Goal: Information Seeking & Learning: Learn about a topic

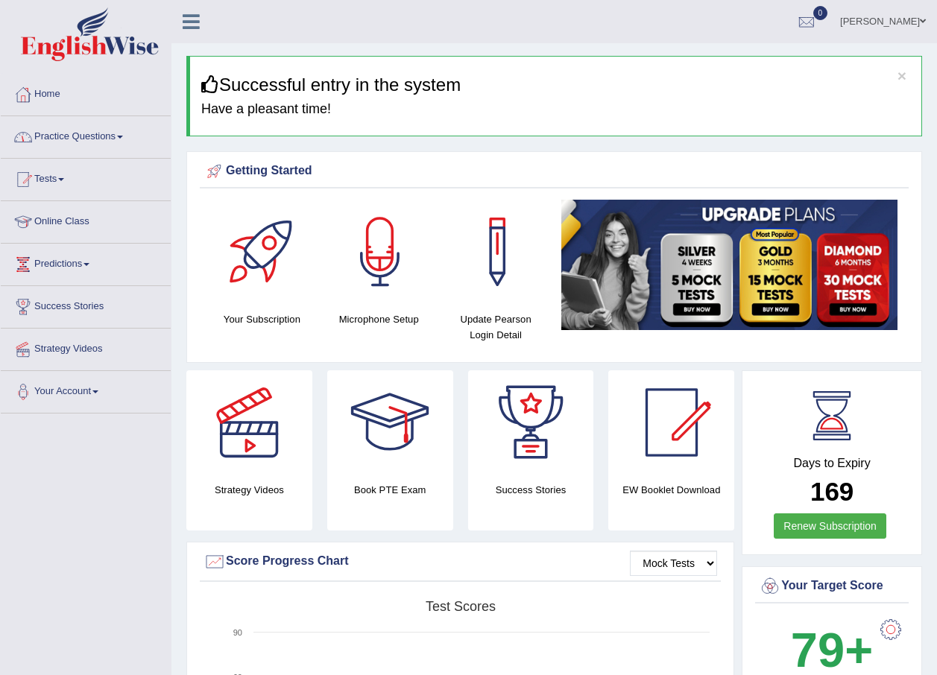
click at [105, 130] on link "Practice Questions" at bounding box center [86, 134] width 170 height 37
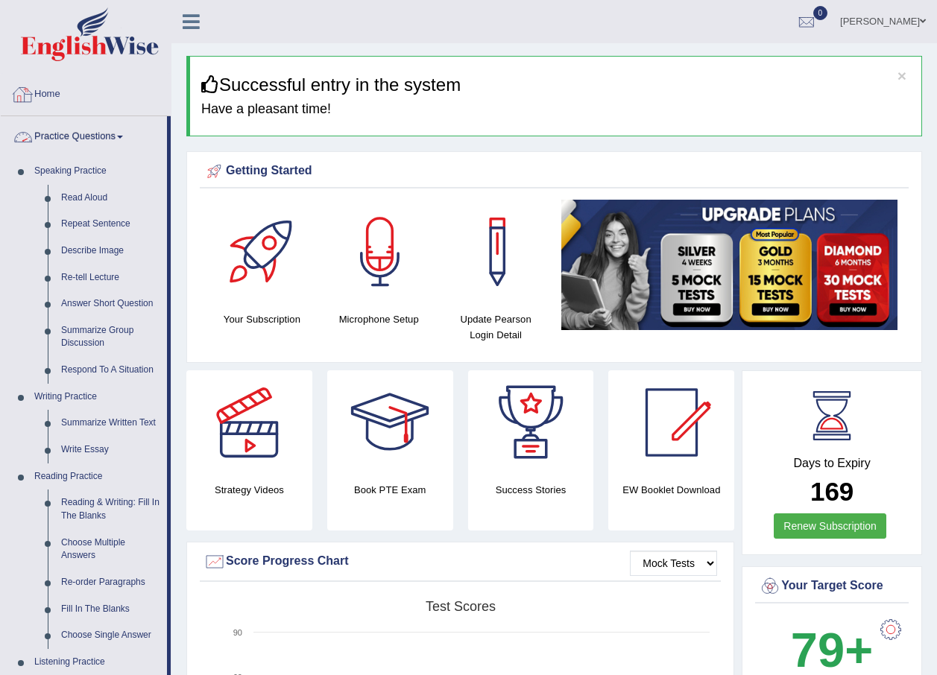
click at [115, 133] on link "Practice Questions" at bounding box center [84, 134] width 166 height 37
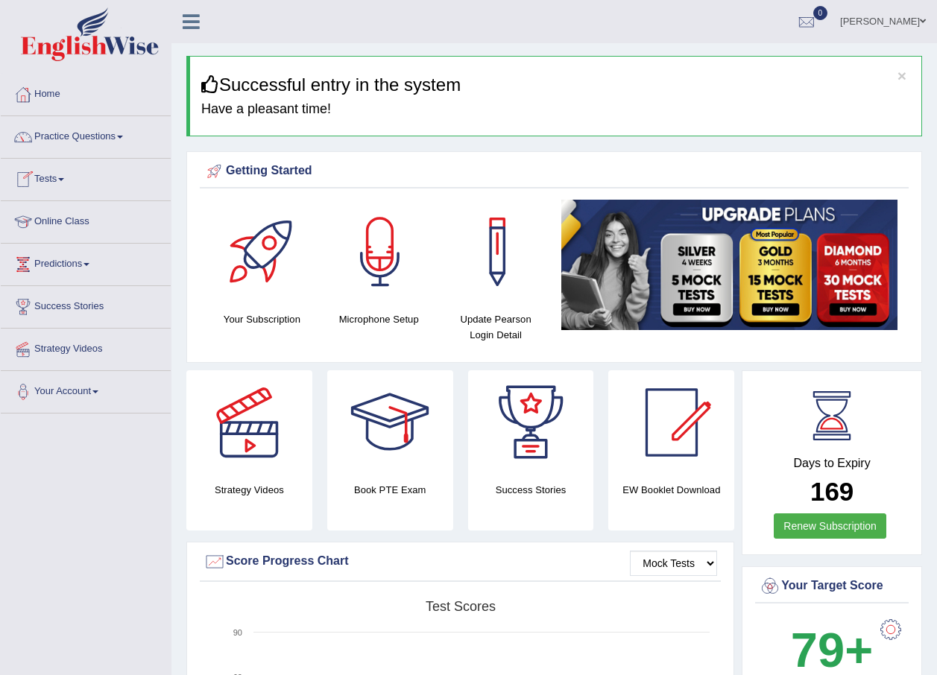
click at [58, 177] on link "Tests" at bounding box center [86, 177] width 170 height 37
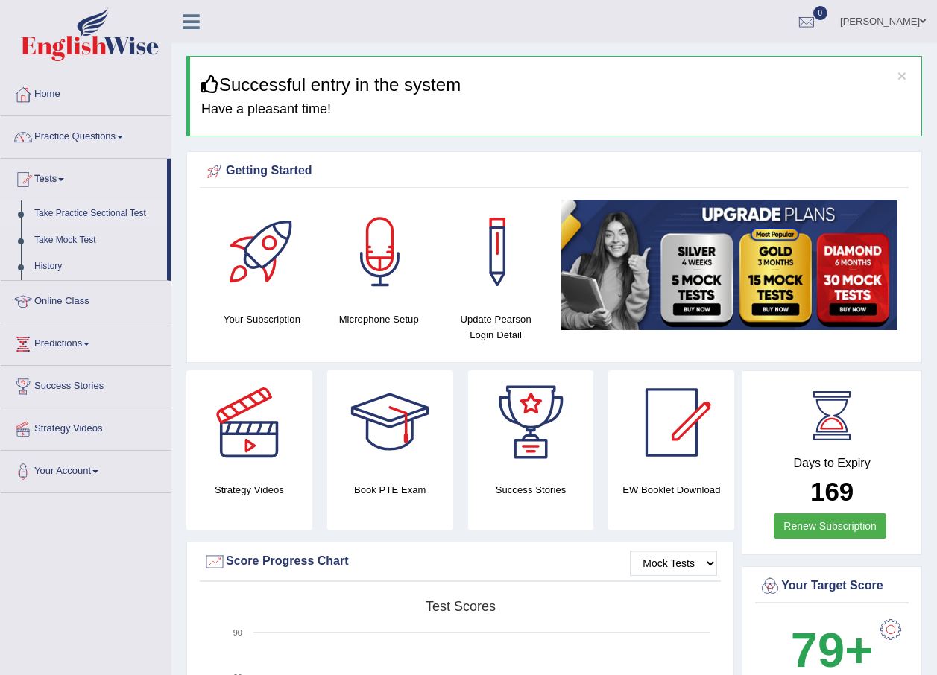
click at [89, 213] on link "Take Practice Sectional Test" at bounding box center [97, 213] width 139 height 27
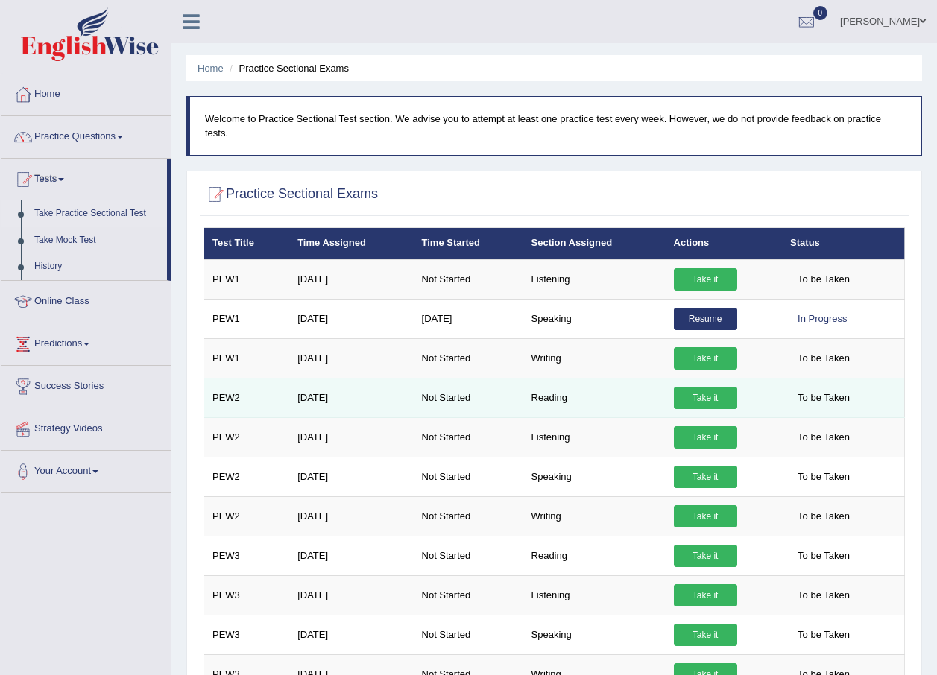
click at [692, 387] on link "Take it" at bounding box center [705, 398] width 63 height 22
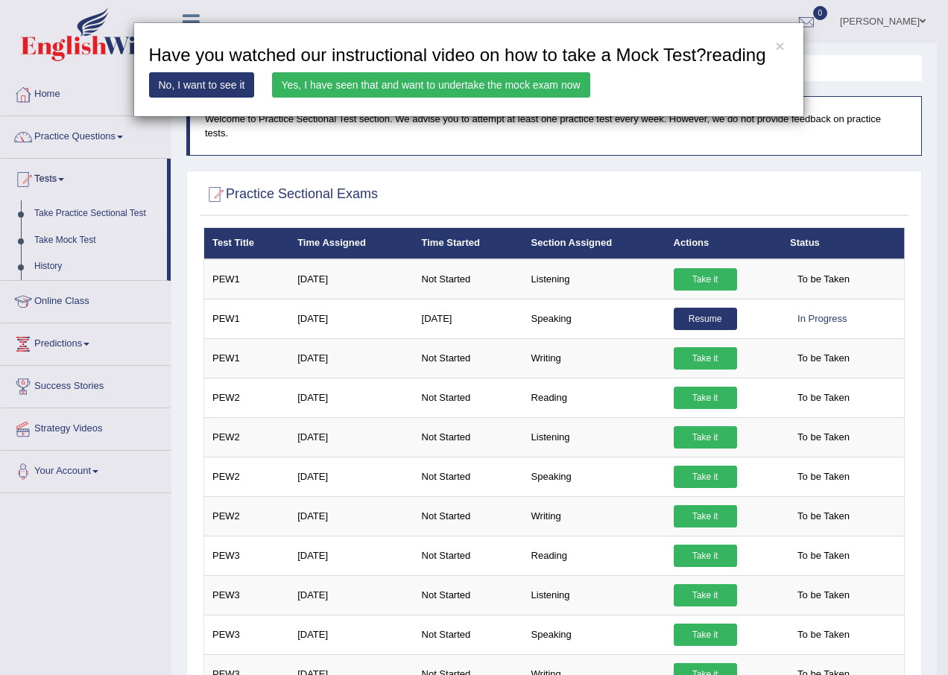
click at [353, 83] on link "Yes, I have seen that and want to undertake the mock exam now" at bounding box center [431, 84] width 318 height 25
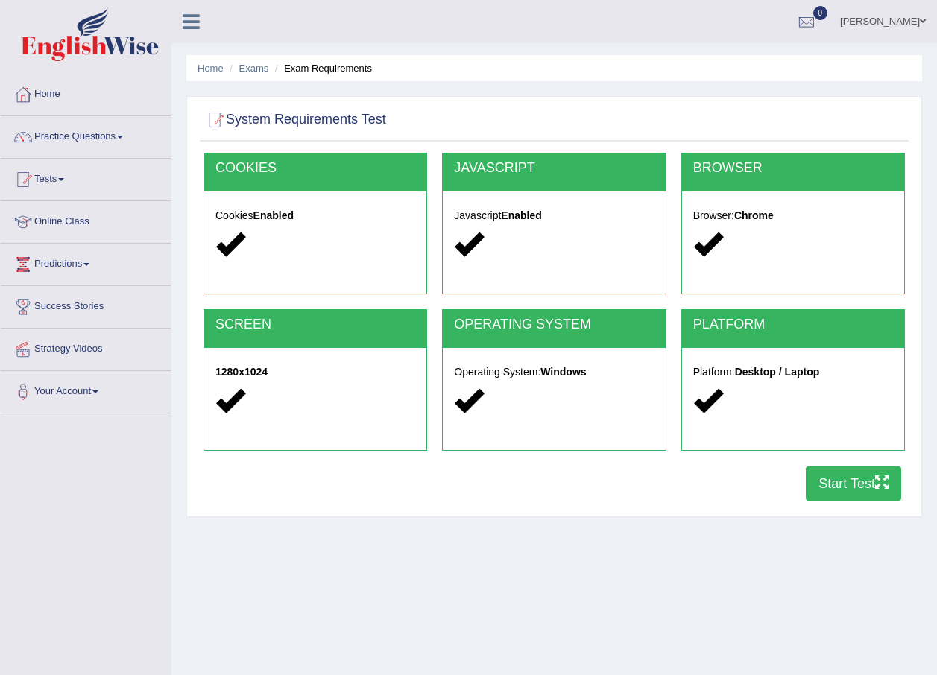
click at [830, 485] on button "Start Test" at bounding box center [852, 483] width 95 height 34
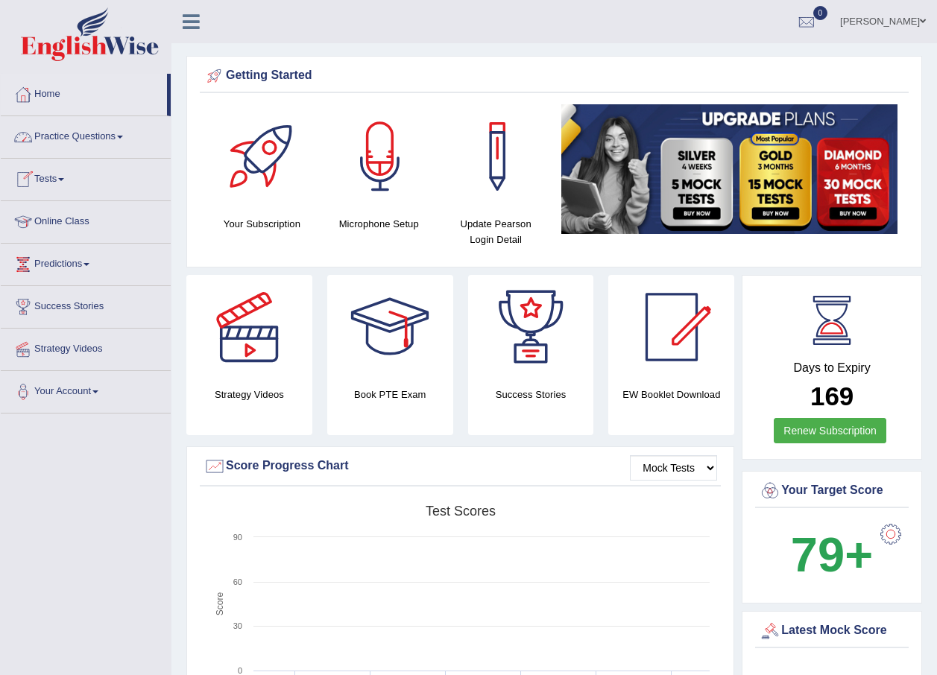
click at [107, 140] on link "Practice Questions" at bounding box center [86, 134] width 170 height 37
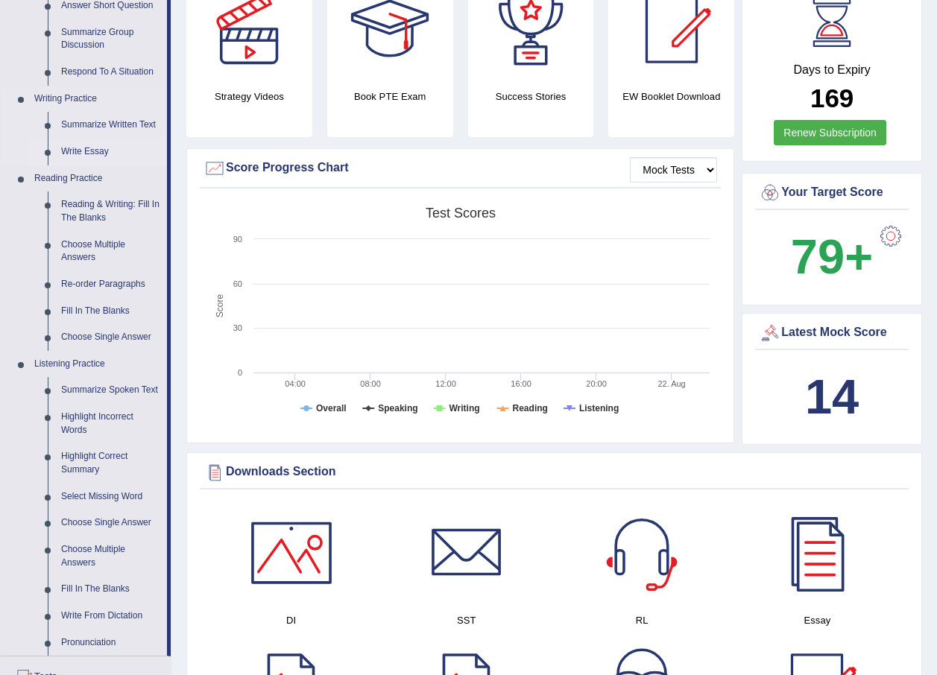
scroll to position [373, 0]
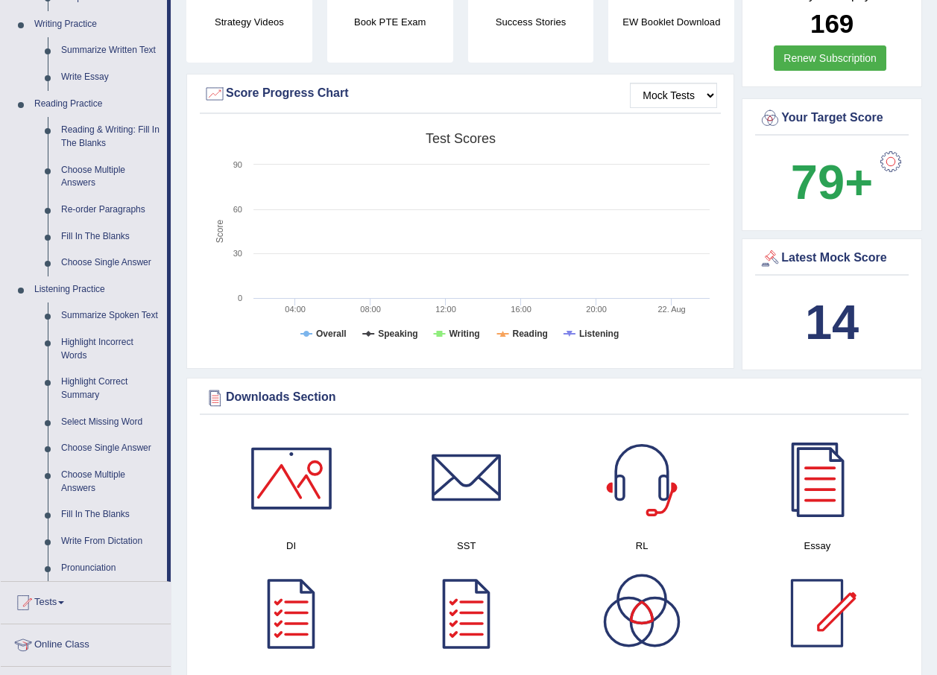
click at [824, 257] on div "Latest Mock Score" at bounding box center [832, 258] width 146 height 22
click at [821, 317] on b "14" at bounding box center [832, 322] width 54 height 54
click at [863, 333] on div "14" at bounding box center [832, 323] width 146 height 72
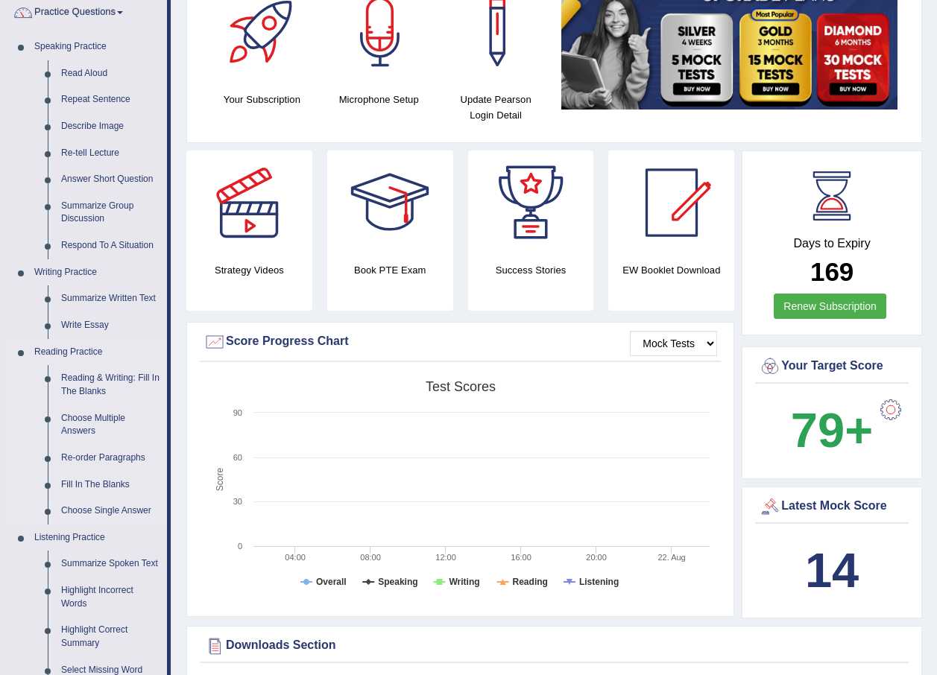
scroll to position [149, 0]
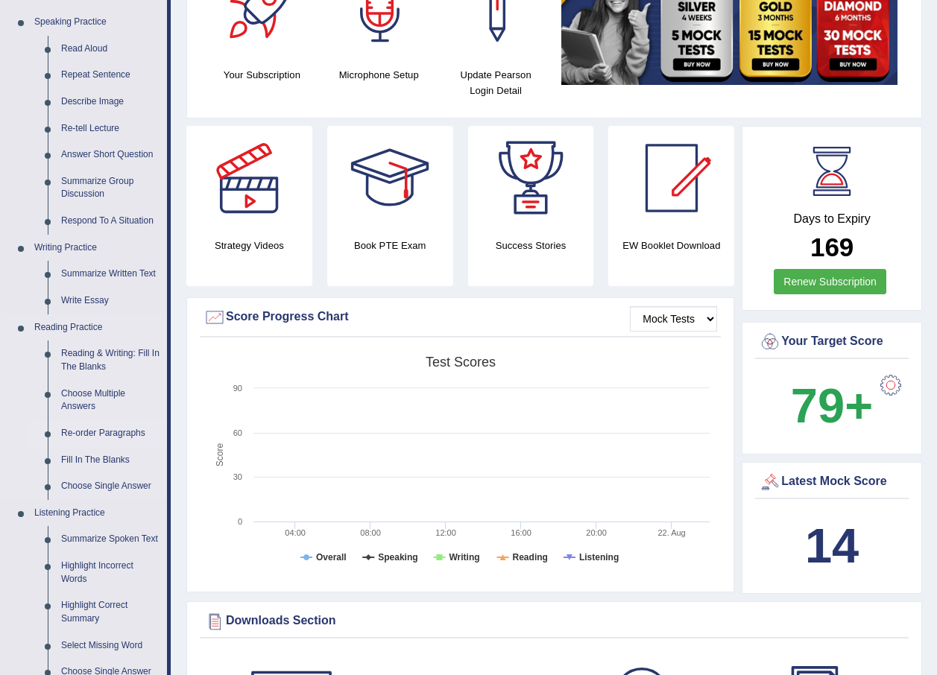
click at [91, 430] on link "Re-order Paragraphs" at bounding box center [110, 433] width 113 height 27
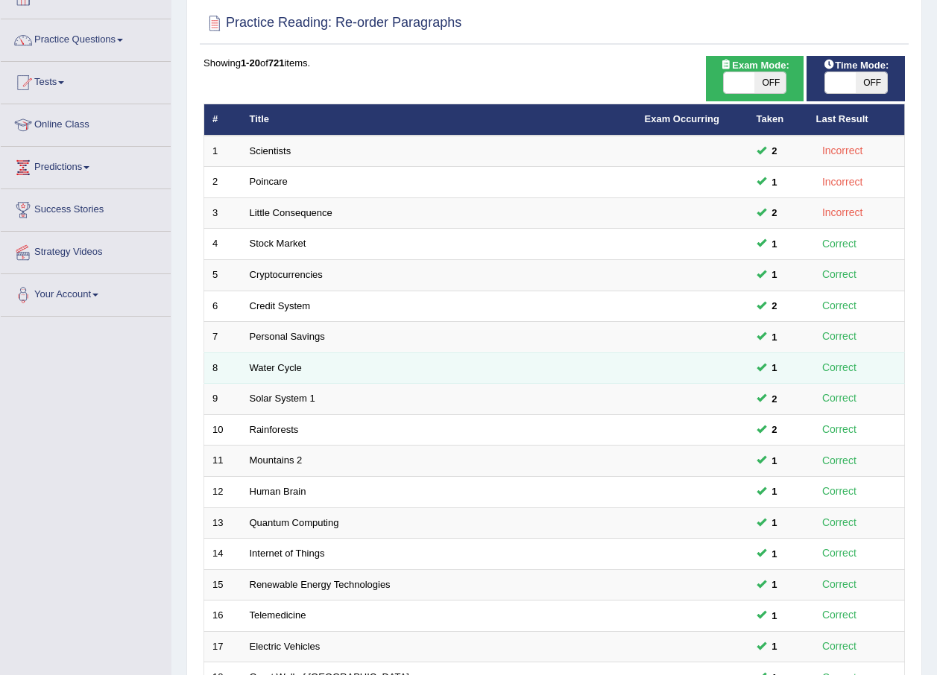
scroll to position [311, 0]
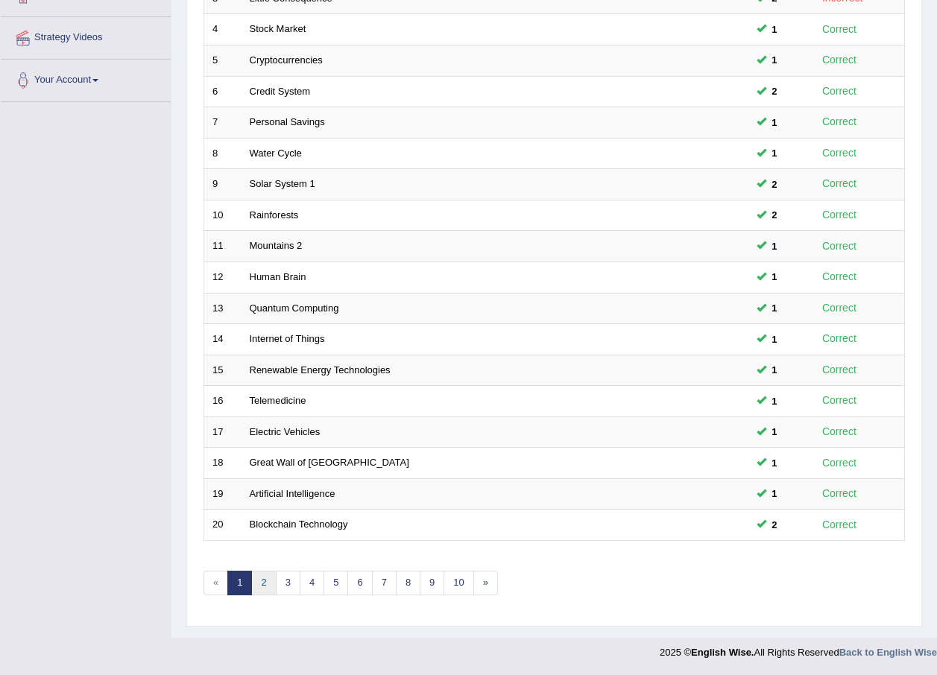
click at [265, 586] on link "2" at bounding box center [263, 583] width 25 height 25
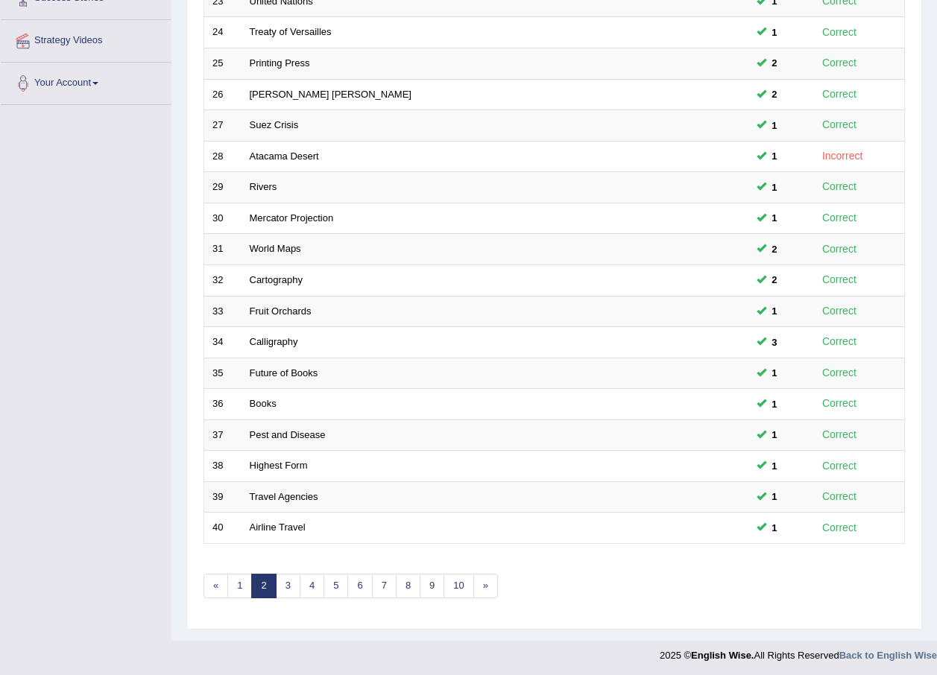
scroll to position [311, 0]
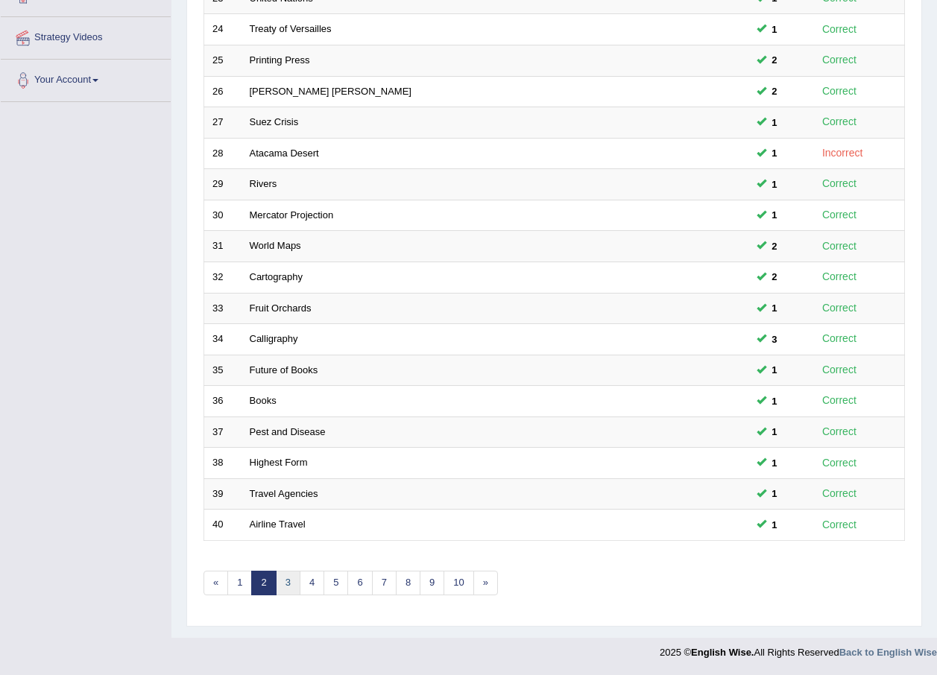
click at [294, 586] on link "3" at bounding box center [288, 583] width 25 height 25
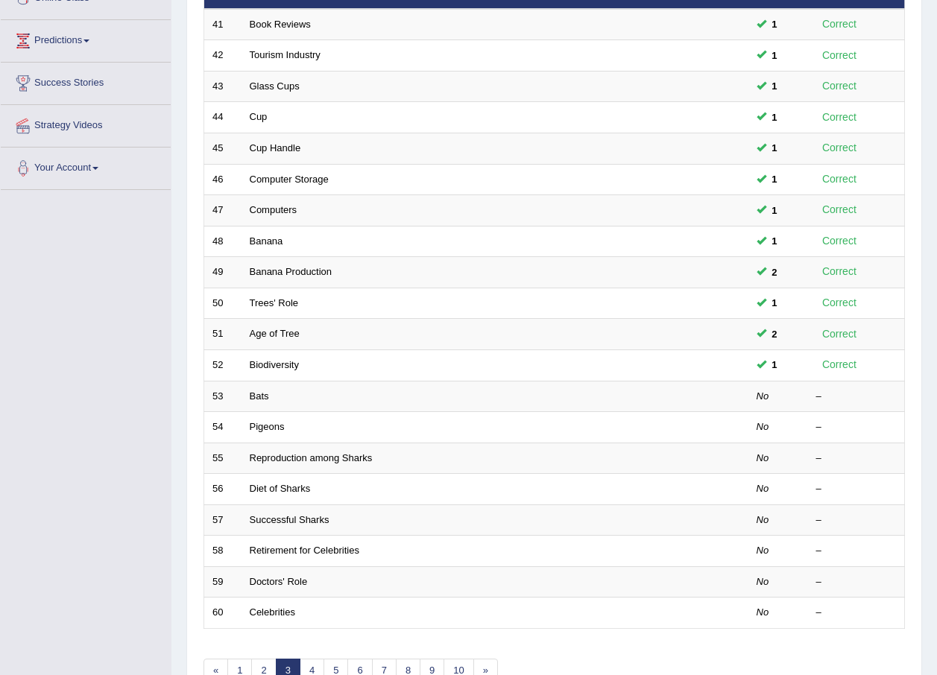
scroll to position [298, 0]
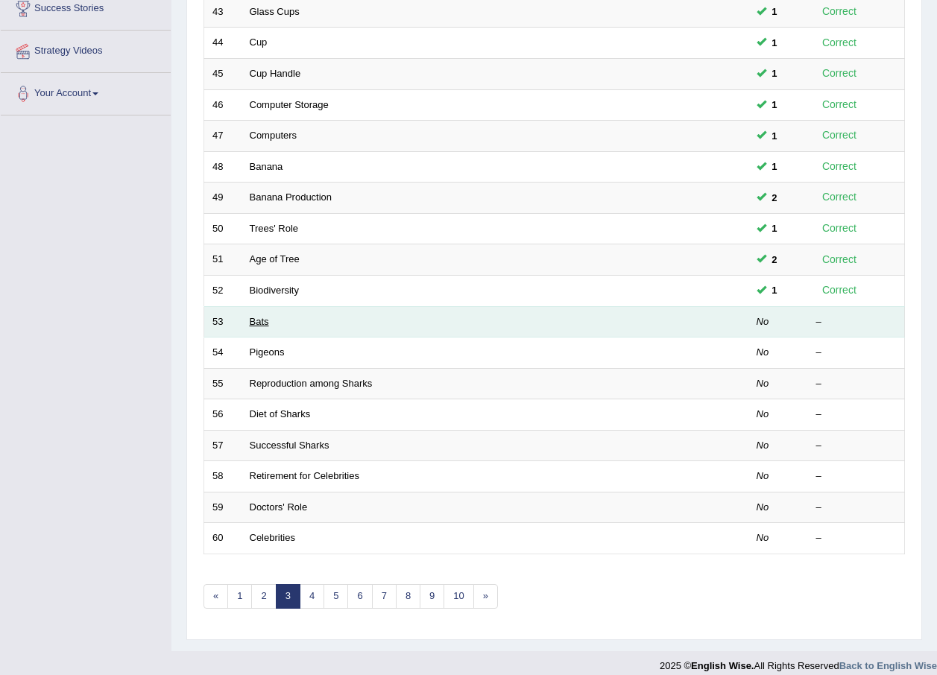
click at [253, 320] on link "Bats" at bounding box center [259, 321] width 19 height 11
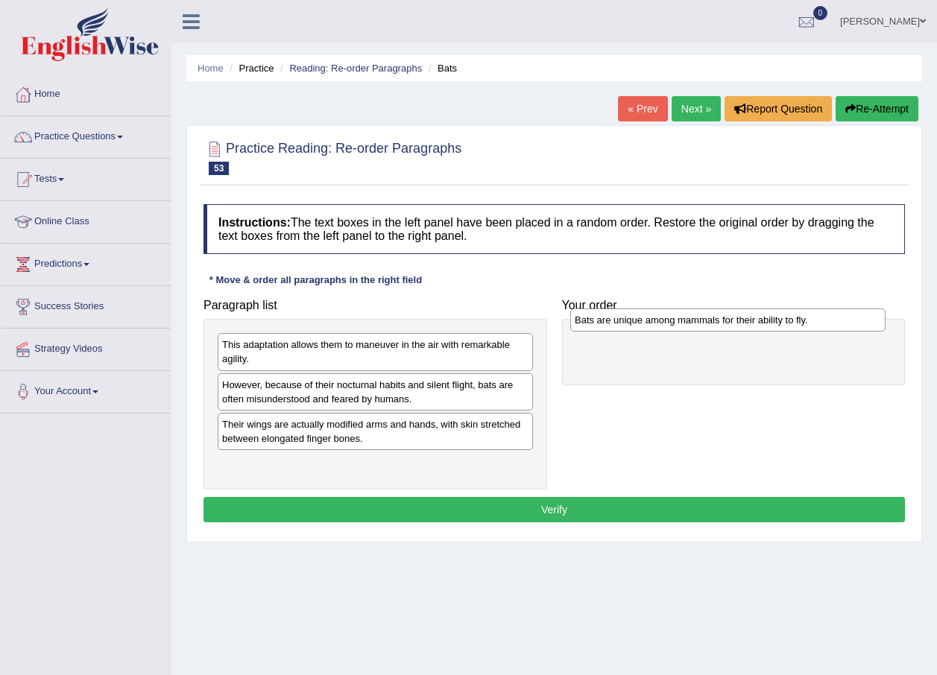
drag, startPoint x: 239, startPoint y: 385, endPoint x: 592, endPoint y: 320, distance: 358.4
click at [592, 320] on div "Bats are unique among mammals for their ability to fly." at bounding box center [727, 319] width 315 height 23
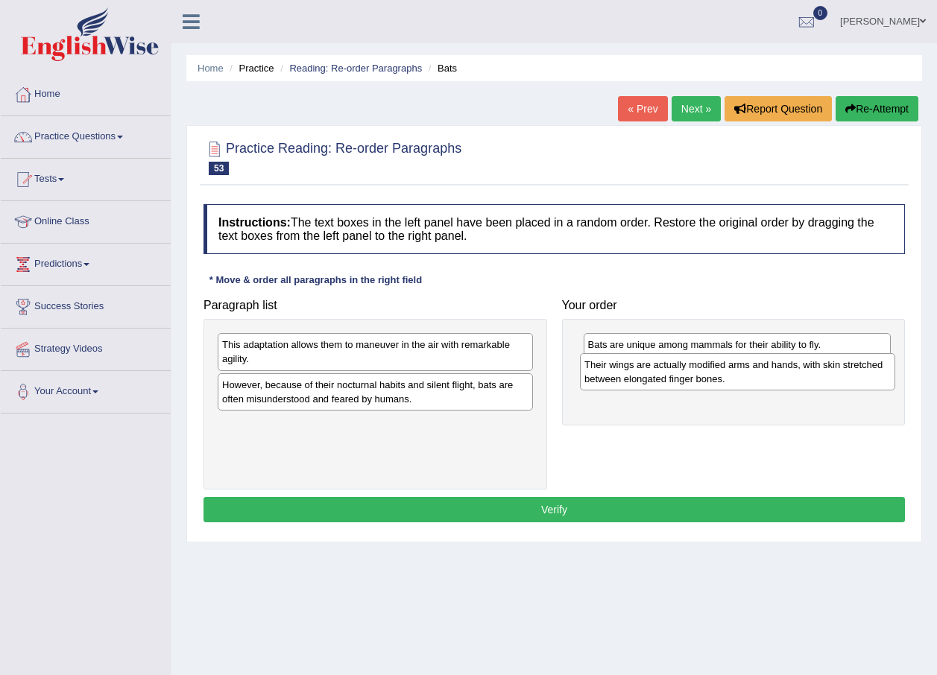
drag, startPoint x: 344, startPoint y: 429, endPoint x: 706, endPoint y: 370, distance: 367.0
click at [706, 370] on div "Their wings are actually modified arms and hands, with skin stretched between e…" at bounding box center [737, 371] width 315 height 37
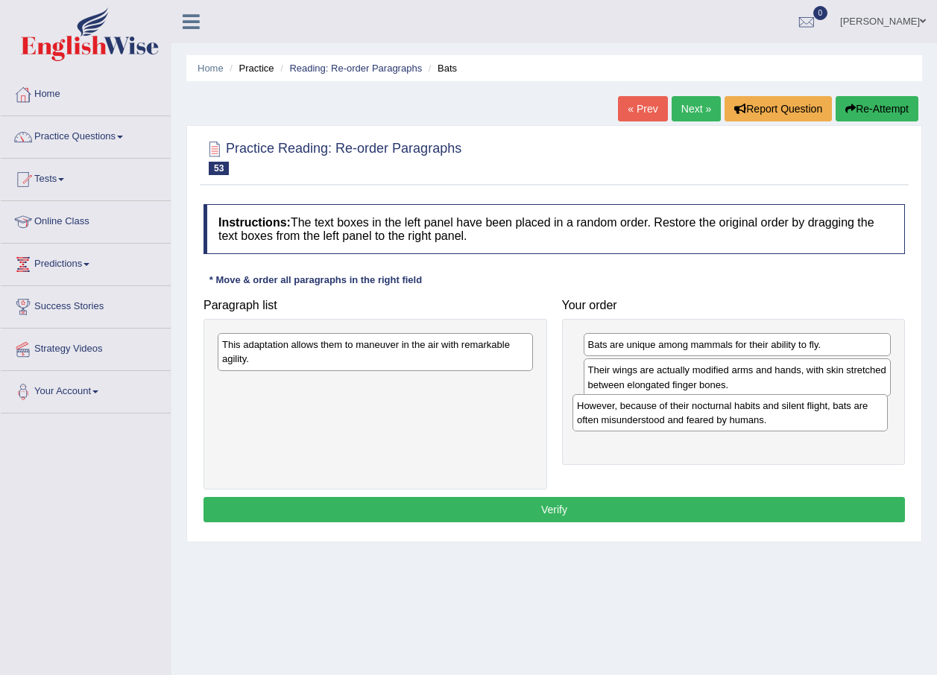
drag, startPoint x: 378, startPoint y: 396, endPoint x: 732, endPoint y: 417, distance: 355.3
click at [732, 417] on div "However, because of their nocturnal habits and silent flight, bats are often mi…" at bounding box center [729, 412] width 315 height 37
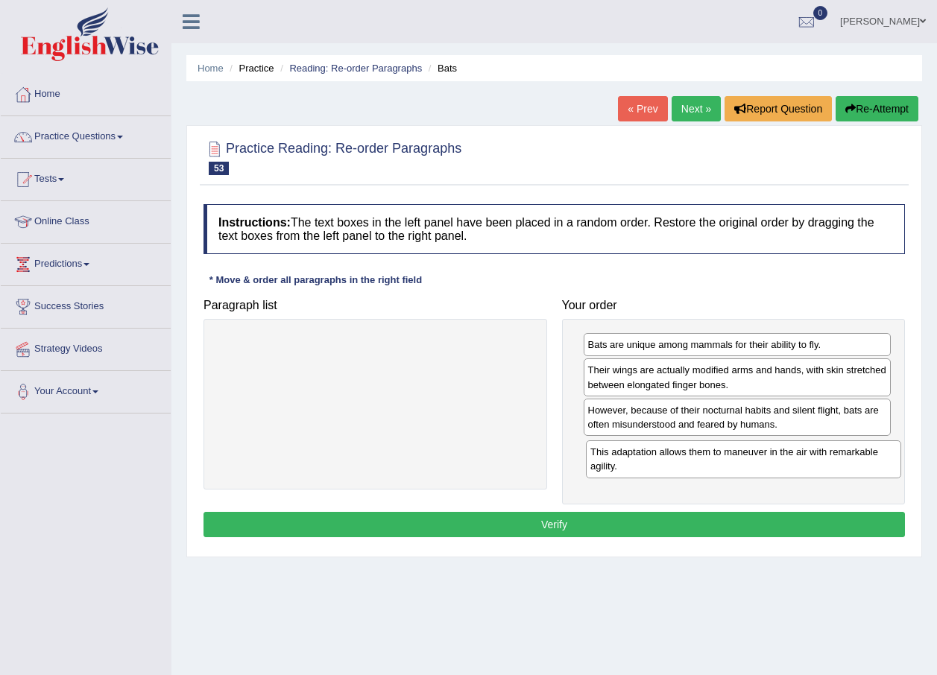
drag, startPoint x: 331, startPoint y: 354, endPoint x: 699, endPoint y: 461, distance: 383.4
click at [699, 461] on div "This adaptation allows them to maneuver in the air with remarkable agility." at bounding box center [743, 458] width 315 height 37
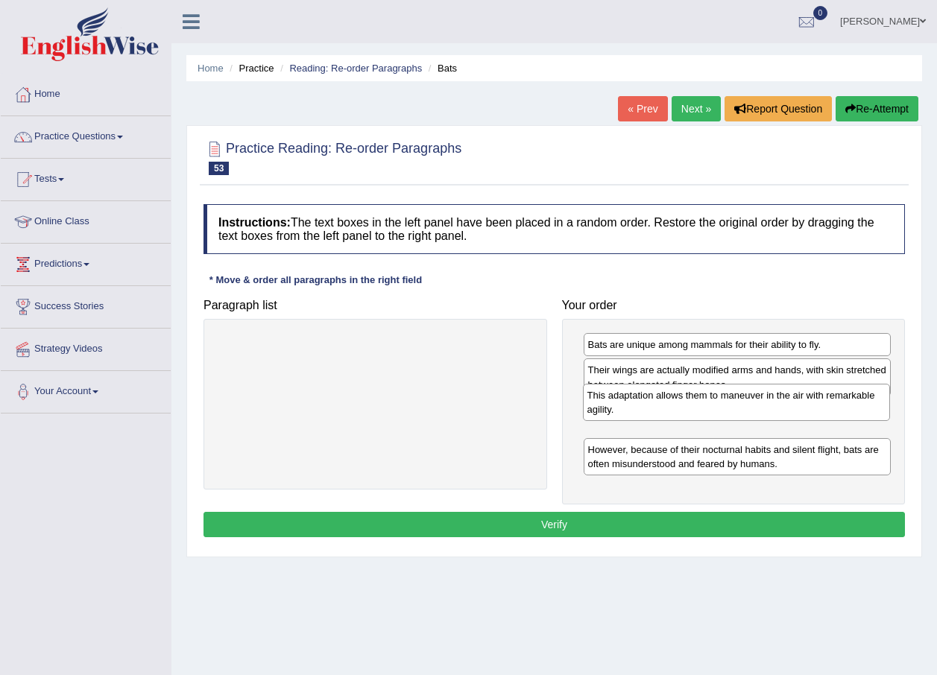
drag, startPoint x: 741, startPoint y: 455, endPoint x: 740, endPoint y: 401, distance: 54.4
click at [740, 401] on div "This adaptation allows them to maneuver in the air with remarkable agility." at bounding box center [737, 402] width 308 height 37
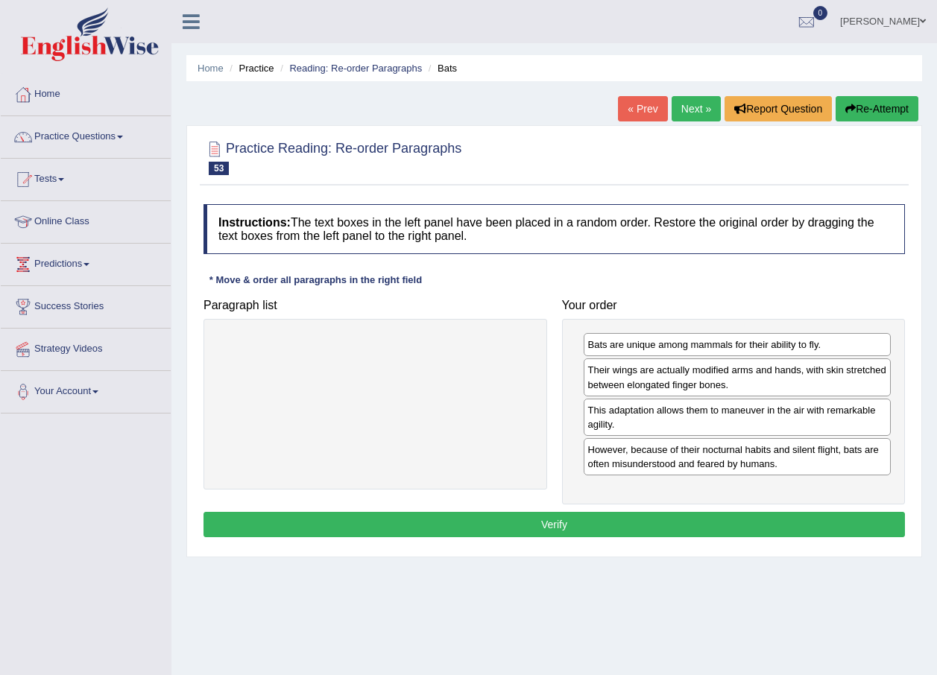
click at [571, 516] on button "Verify" at bounding box center [553, 524] width 701 height 25
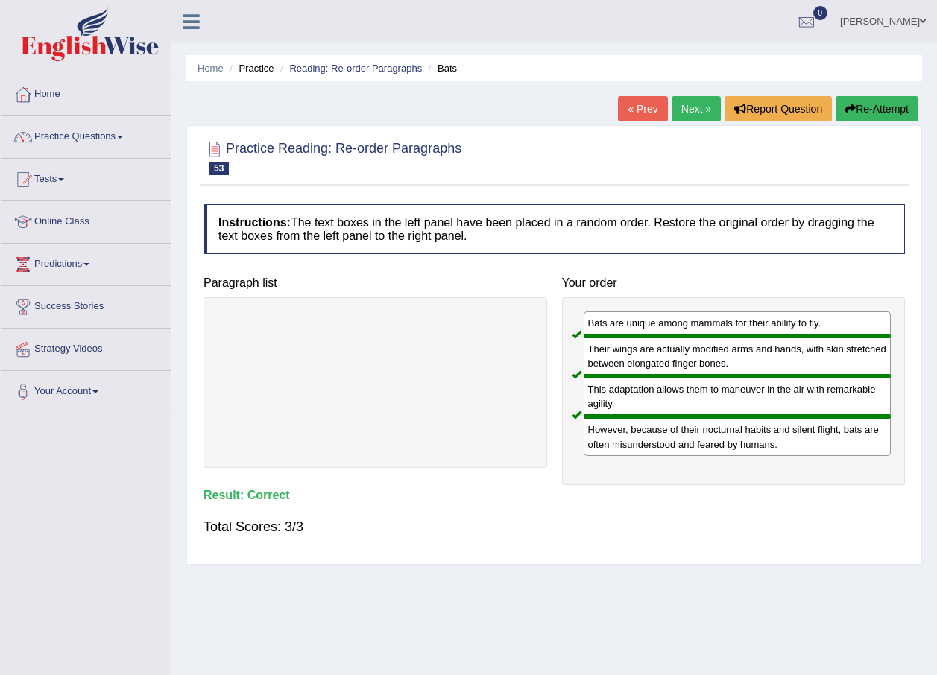
click at [696, 111] on link "Next »" at bounding box center [695, 108] width 49 height 25
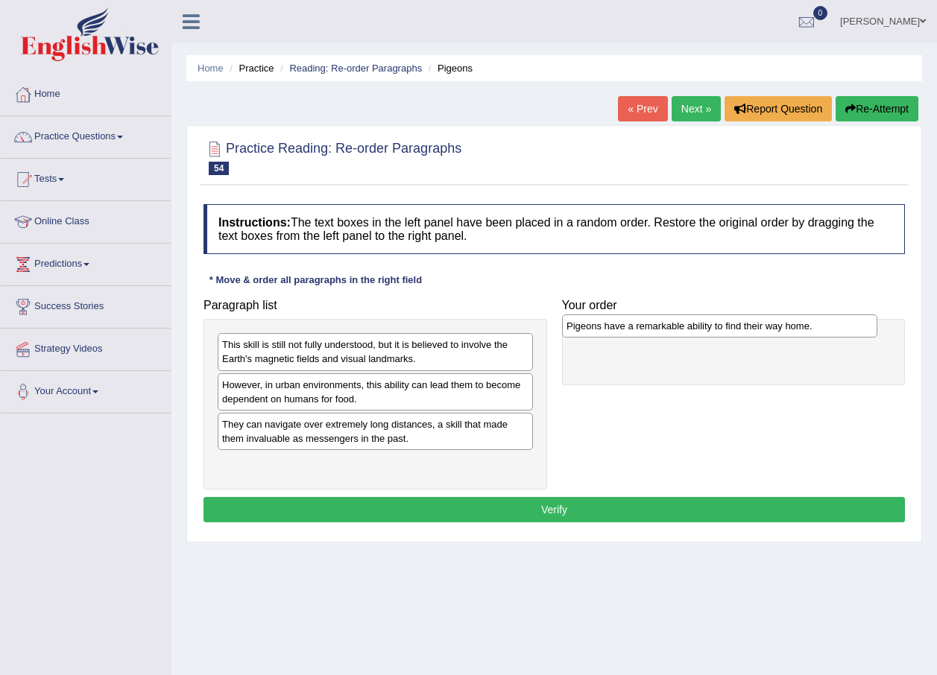
drag, startPoint x: 388, startPoint y: 469, endPoint x: 732, endPoint y: 331, distance: 370.8
click at [732, 331] on div "Pigeons have a remarkable ability to find their way home." at bounding box center [719, 325] width 315 height 23
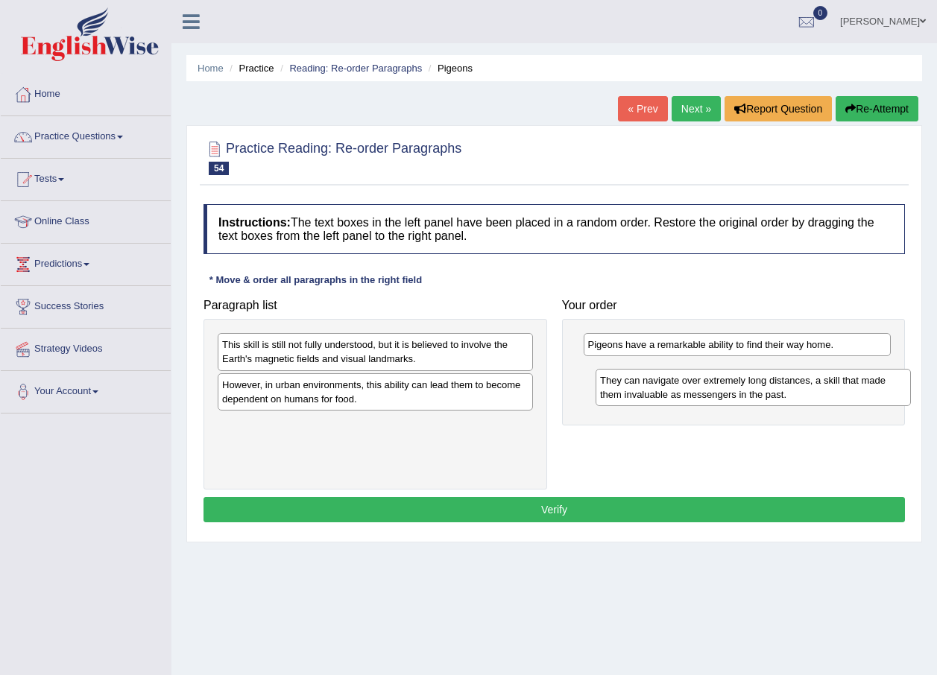
drag, startPoint x: 386, startPoint y: 440, endPoint x: 764, endPoint y: 396, distance: 380.3
click at [764, 396] on div "They can navigate over extremely long distances, a skill that made them invalua…" at bounding box center [752, 387] width 315 height 37
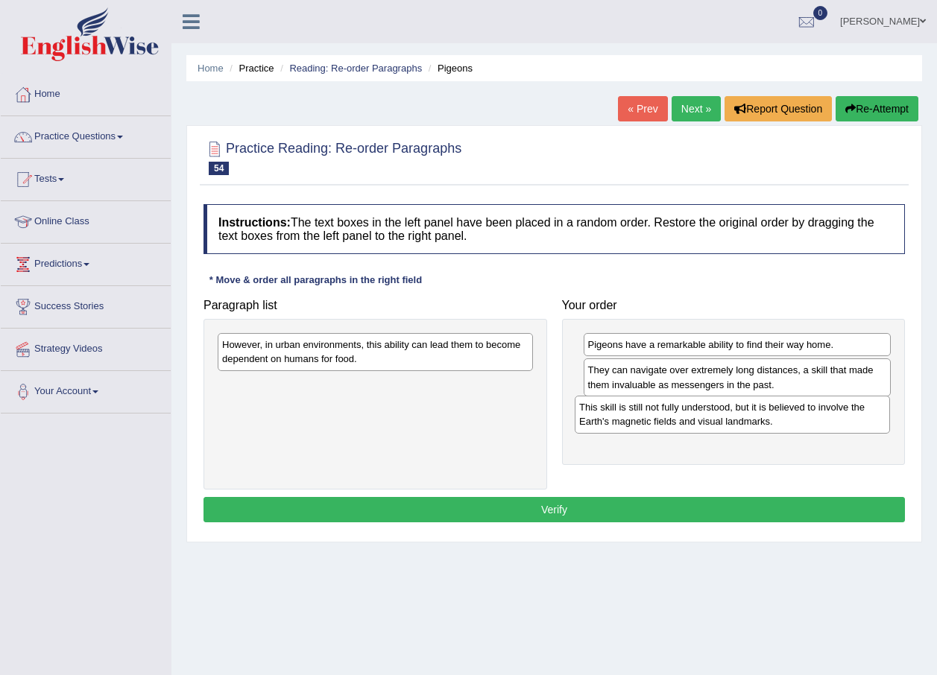
drag, startPoint x: 344, startPoint y: 359, endPoint x: 701, endPoint y: 422, distance: 362.4
click at [701, 422] on div "This skill is still not fully understood, but it is believed to involve the Ear…" at bounding box center [731, 414] width 315 height 37
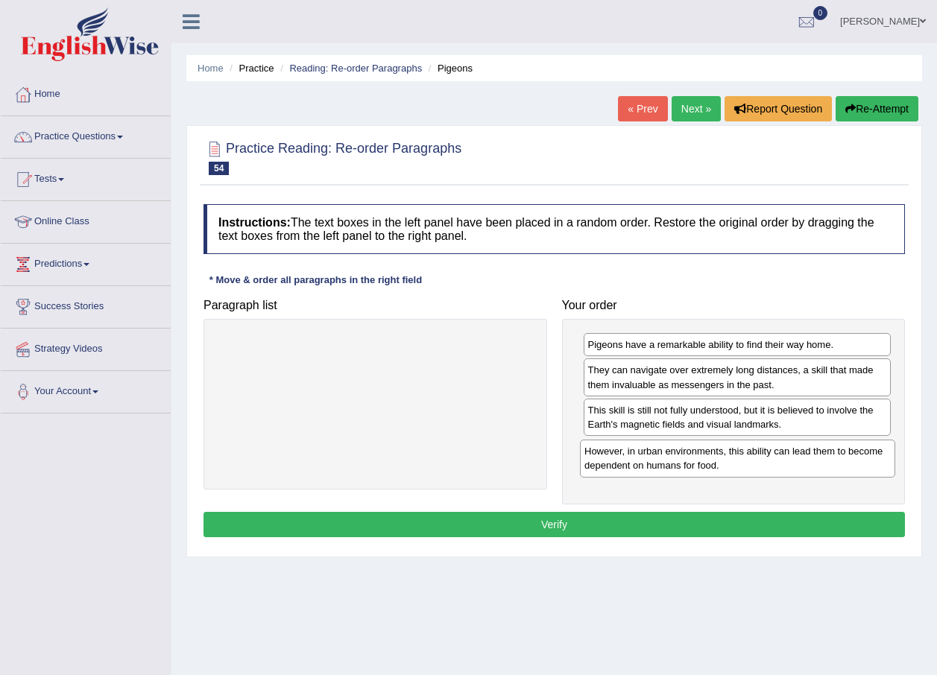
drag, startPoint x: 367, startPoint y: 357, endPoint x: 729, endPoint y: 463, distance: 377.5
click at [729, 463] on div "However, in urban environments, this ability can lead them to become dependent …" at bounding box center [737, 458] width 315 height 37
click at [537, 518] on button "Verify" at bounding box center [553, 524] width 701 height 25
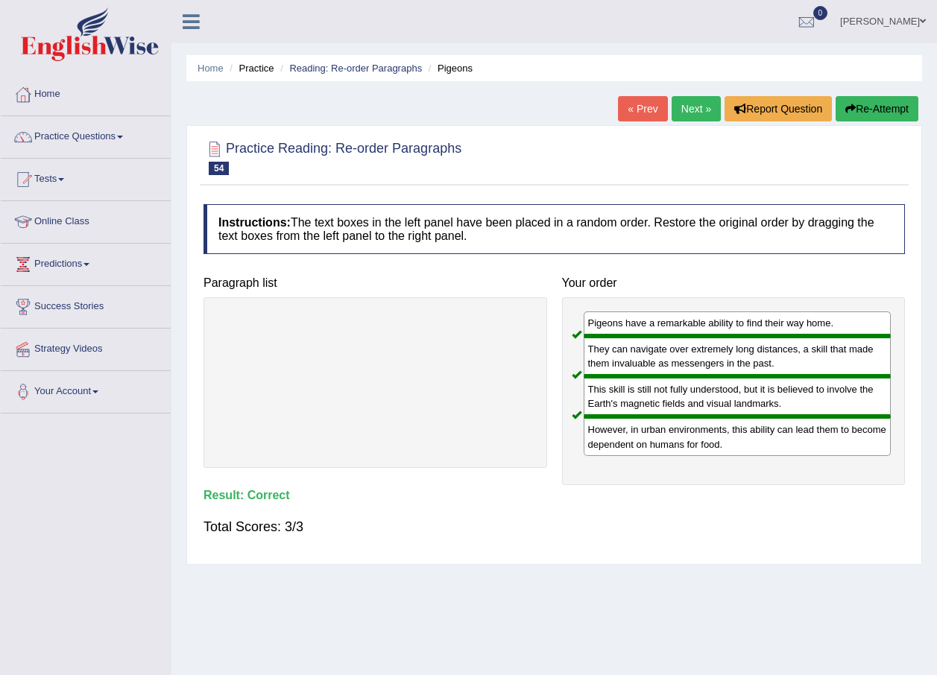
click at [693, 109] on link "Next »" at bounding box center [695, 108] width 49 height 25
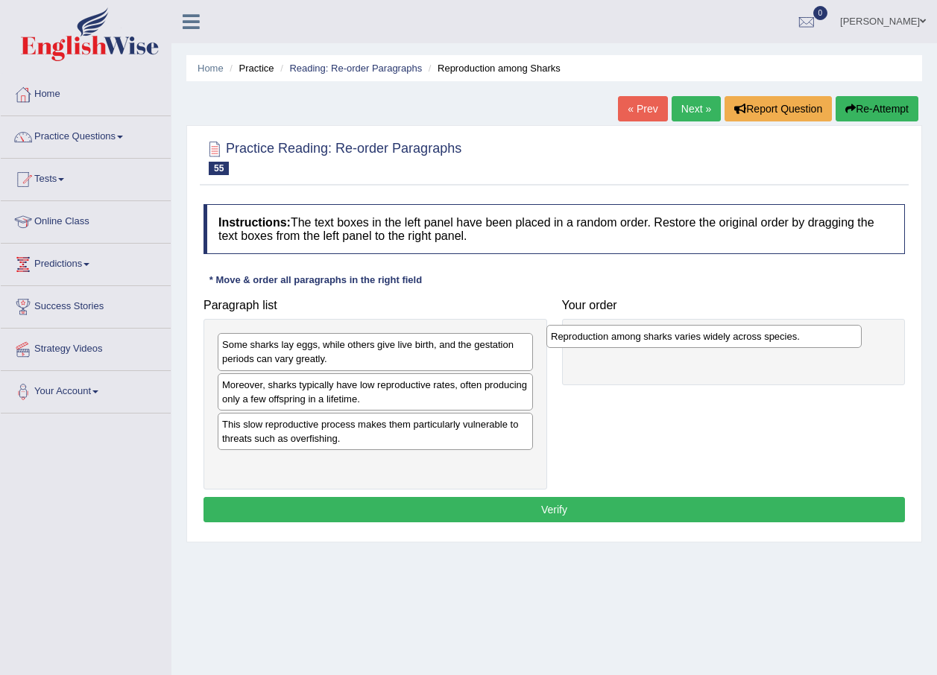
drag, startPoint x: 385, startPoint y: 469, endPoint x: 714, endPoint y: 341, distance: 352.4
click at [714, 341] on div "Reproduction among sharks varies widely across species." at bounding box center [703, 336] width 315 height 23
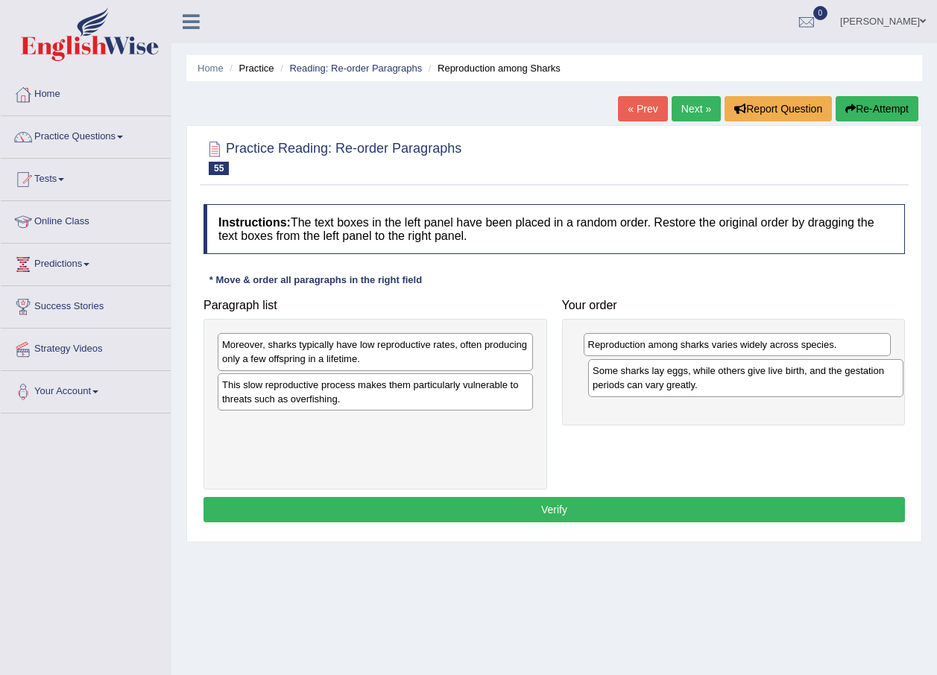
drag, startPoint x: 367, startPoint y: 354, endPoint x: 738, endPoint y: 380, distance: 371.2
click at [738, 380] on div "Some sharks lay eggs, while others give live birth, and the gestation periods c…" at bounding box center [745, 377] width 315 height 37
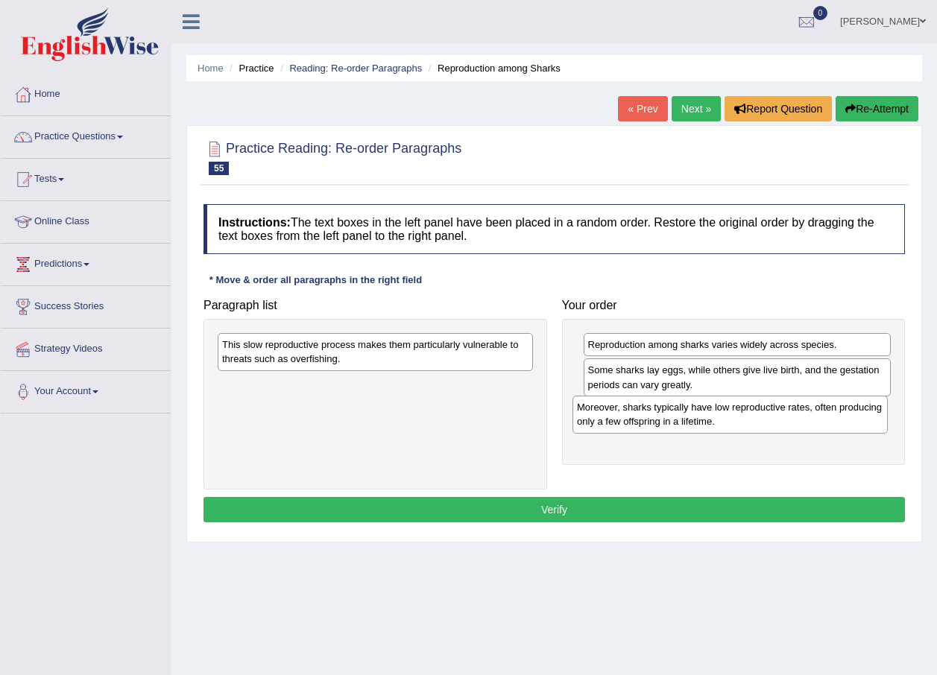
drag, startPoint x: 373, startPoint y: 349, endPoint x: 727, endPoint y: 411, distance: 360.2
click at [727, 411] on div "Moreover, sharks typically have low reproductive rates, often producing only a …" at bounding box center [729, 414] width 315 height 37
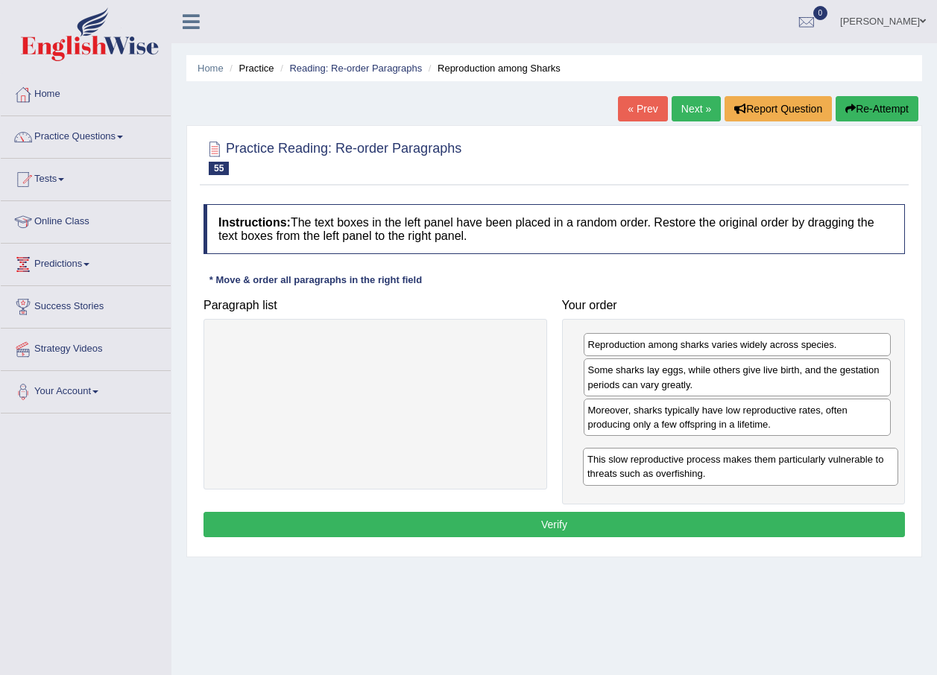
drag, startPoint x: 367, startPoint y: 354, endPoint x: 732, endPoint y: 469, distance: 382.7
click at [732, 469] on div "This slow reproductive process makes them particularly vulnerable to threats su…" at bounding box center [740, 466] width 315 height 37
click at [555, 521] on button "Verify" at bounding box center [553, 524] width 701 height 25
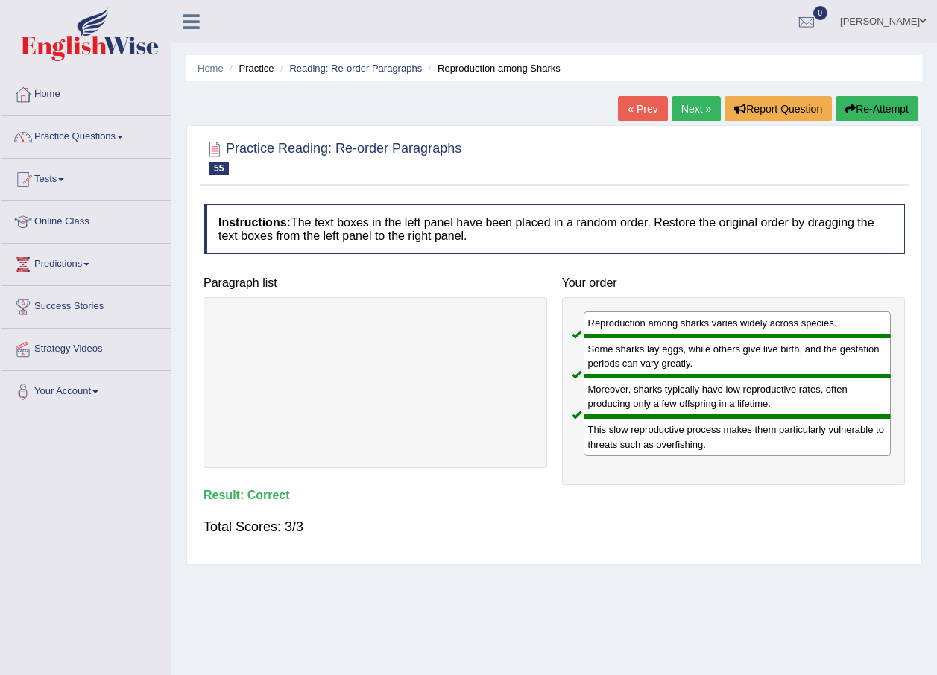
click at [691, 114] on link "Next »" at bounding box center [695, 108] width 49 height 25
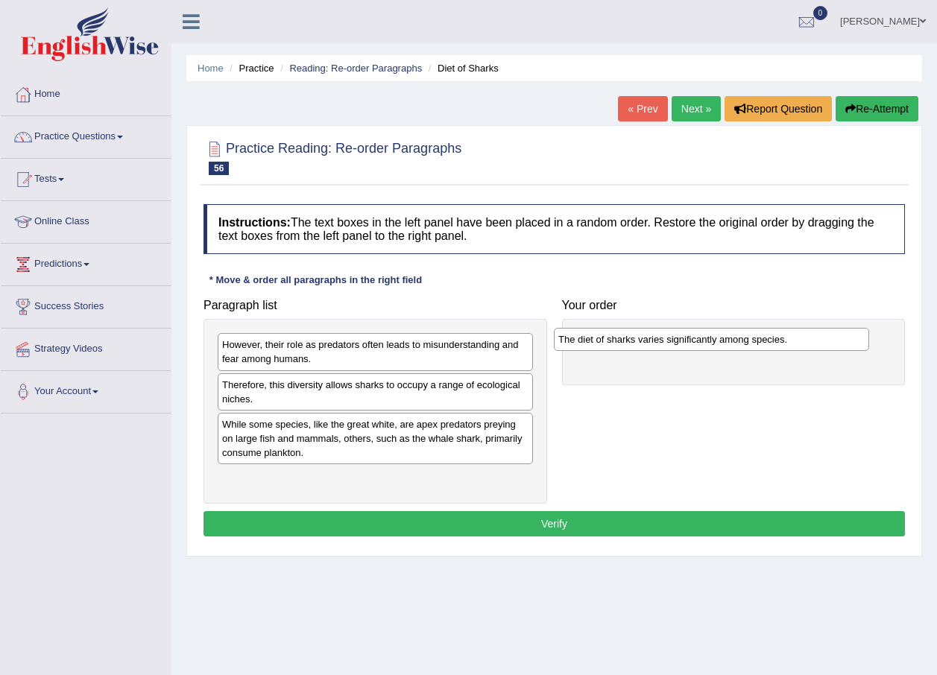
drag, startPoint x: 349, startPoint y: 346, endPoint x: 686, endPoint y: 338, distance: 336.2
click at [686, 338] on div "The diet of sharks varies significantly among species." at bounding box center [711, 339] width 315 height 23
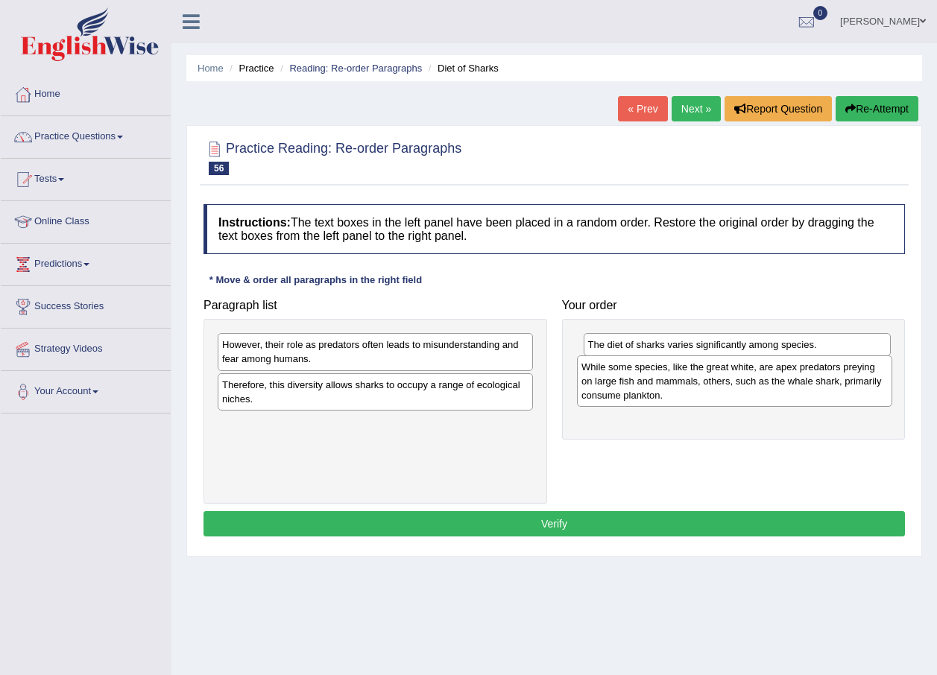
drag, startPoint x: 376, startPoint y: 443, endPoint x: 735, endPoint y: 385, distance: 363.7
click at [735, 385] on div "While some species, like the great white, are apex predators preying on large f…" at bounding box center [734, 380] width 315 height 51
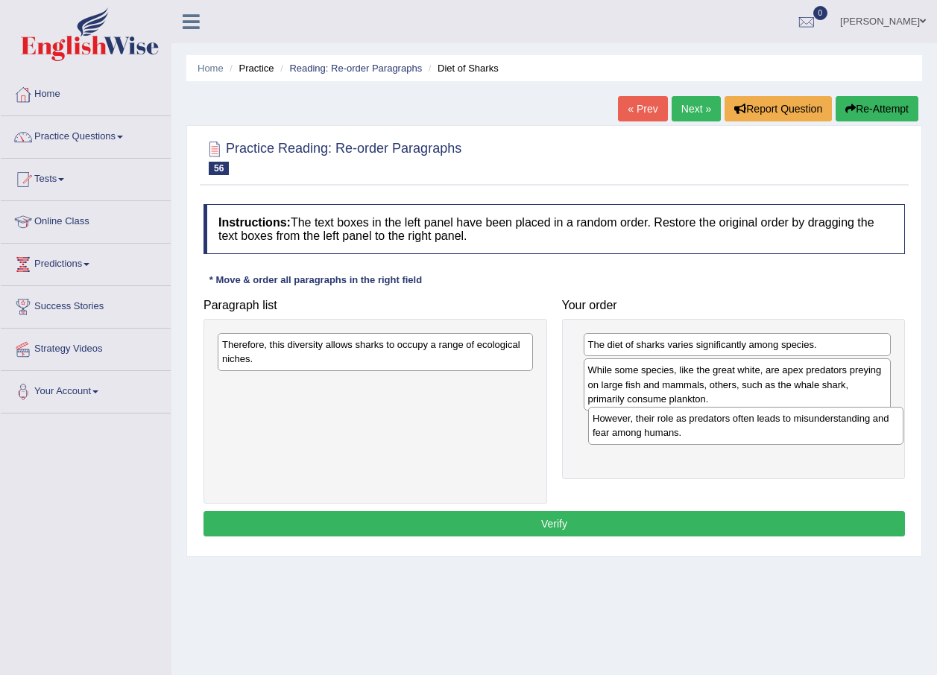
drag, startPoint x: 414, startPoint y: 356, endPoint x: 785, endPoint y: 430, distance: 377.6
click at [785, 430] on div "However, their role as predators often leads to misunderstanding and fear among…" at bounding box center [745, 425] width 315 height 37
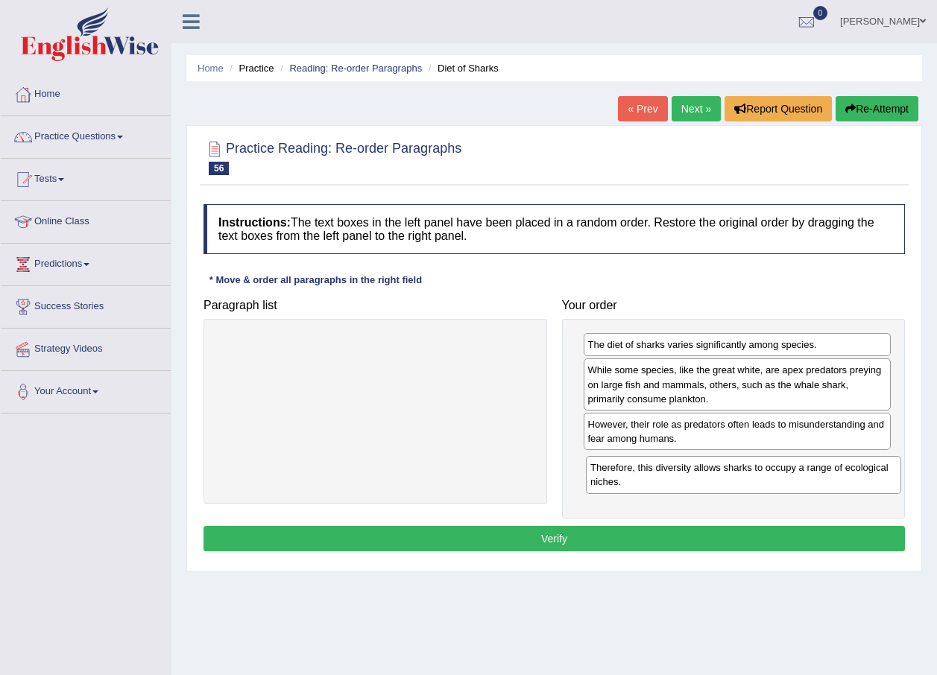
drag, startPoint x: 453, startPoint y: 372, endPoint x: 795, endPoint y: 490, distance: 361.7
click at [795, 490] on div "Therefore, this diversity allows sharks to occupy a range of ecological niches." at bounding box center [743, 474] width 315 height 37
click at [553, 534] on button "Verify" at bounding box center [553, 538] width 701 height 25
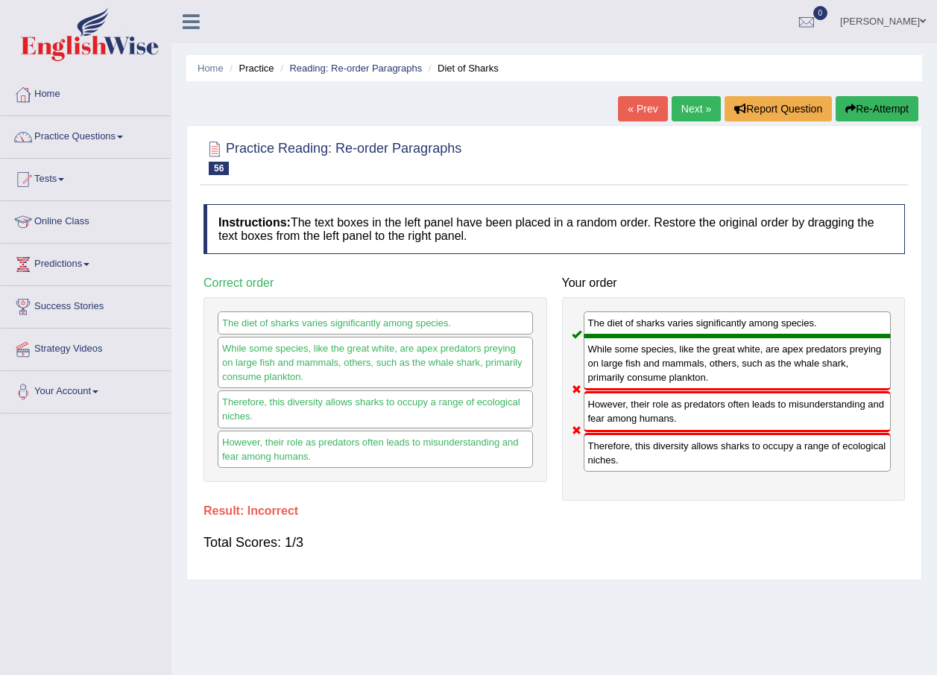
click at [876, 111] on button "Re-Attempt" at bounding box center [876, 108] width 83 height 25
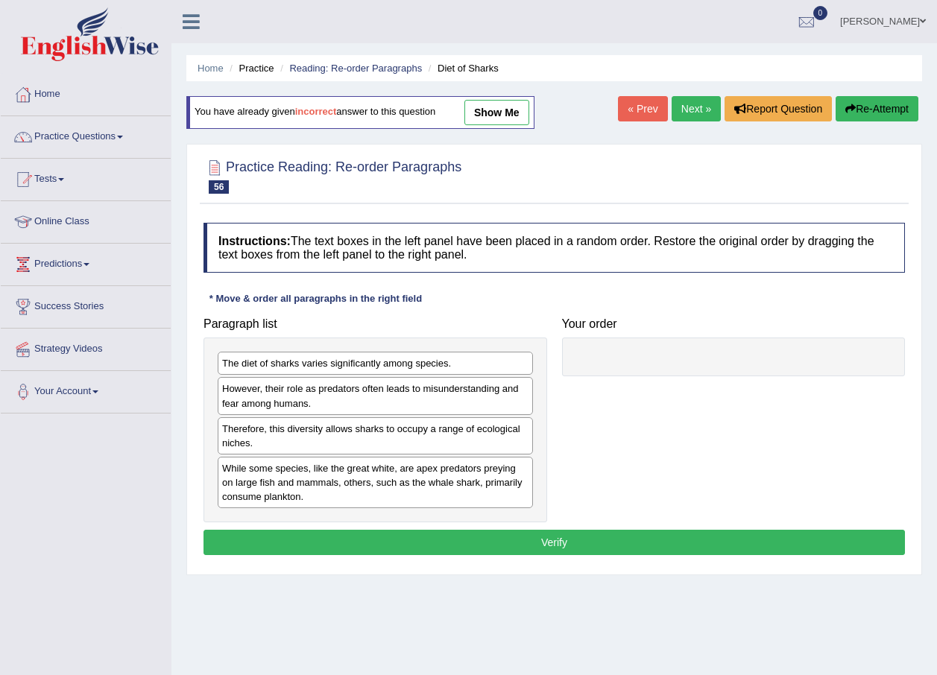
click at [511, 111] on link "show me" at bounding box center [496, 112] width 65 height 25
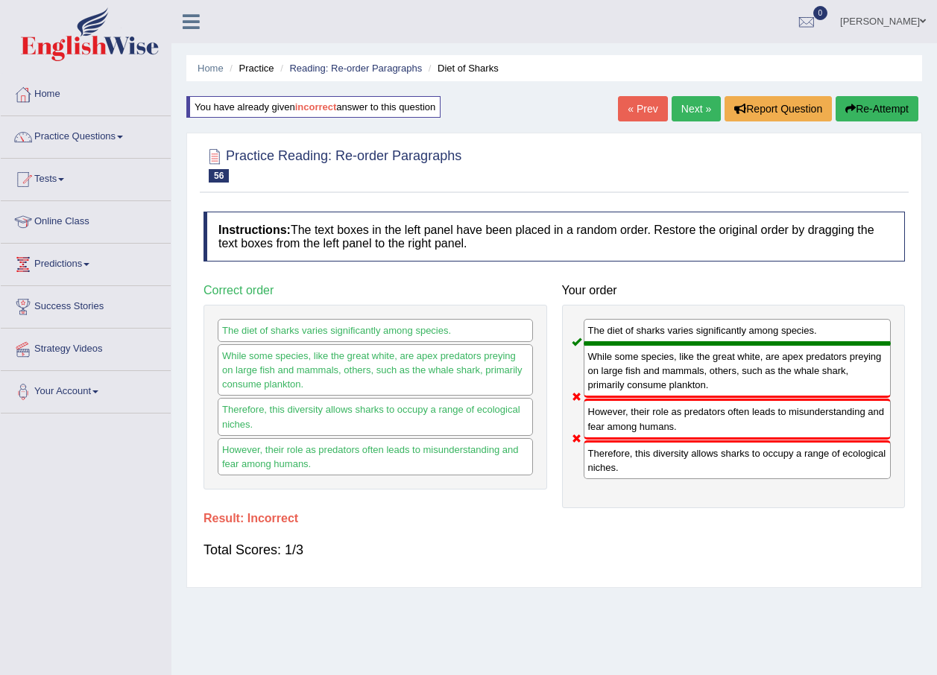
click at [868, 114] on button "Re-Attempt" at bounding box center [876, 108] width 83 height 25
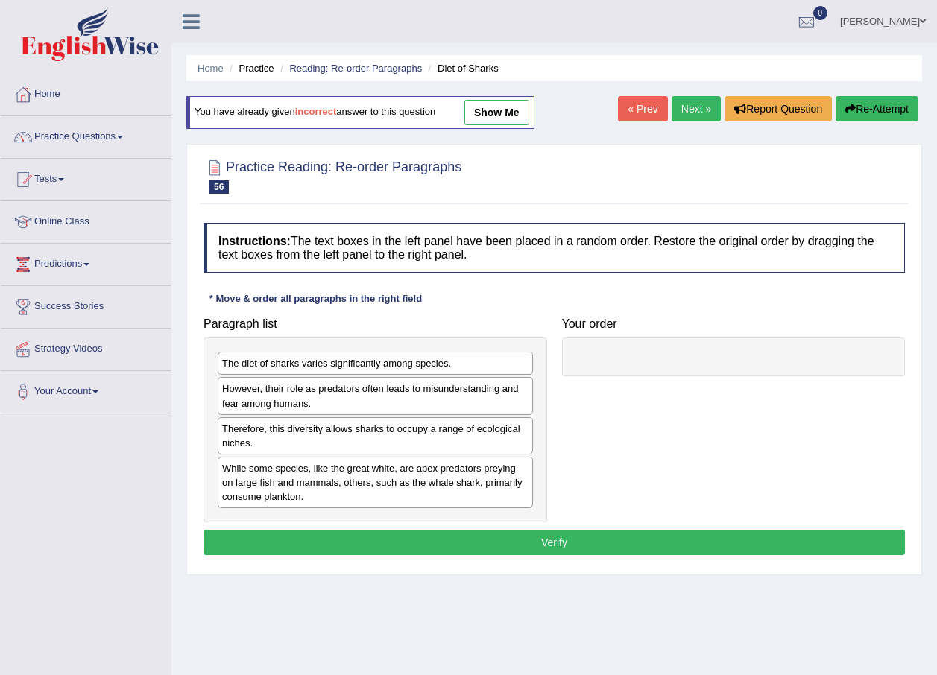
click at [68, 174] on link "Tests" at bounding box center [86, 177] width 170 height 37
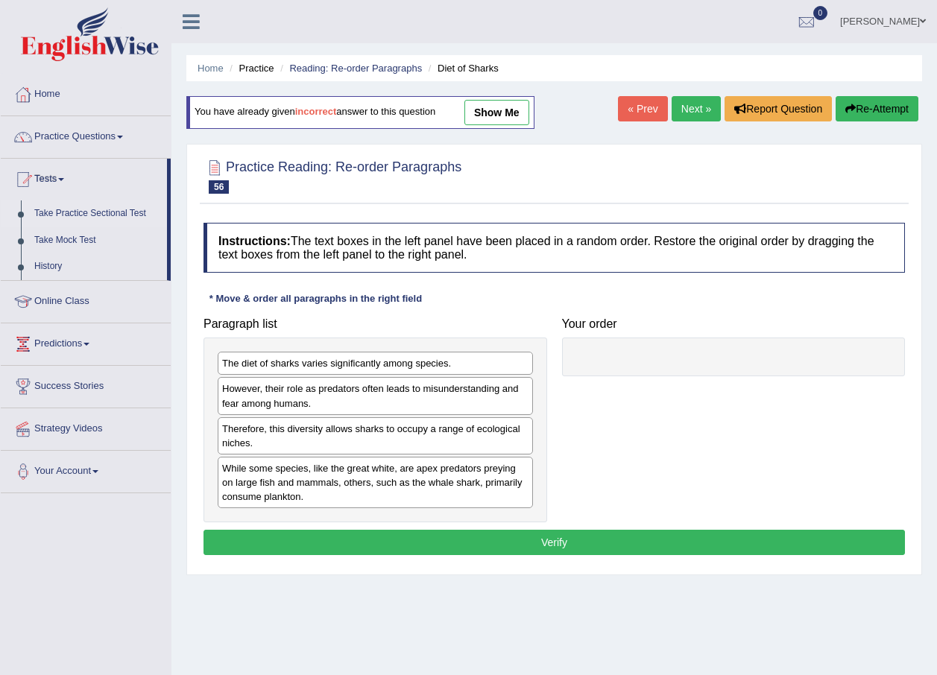
click at [124, 208] on link "Take Practice Sectional Test" at bounding box center [97, 213] width 139 height 27
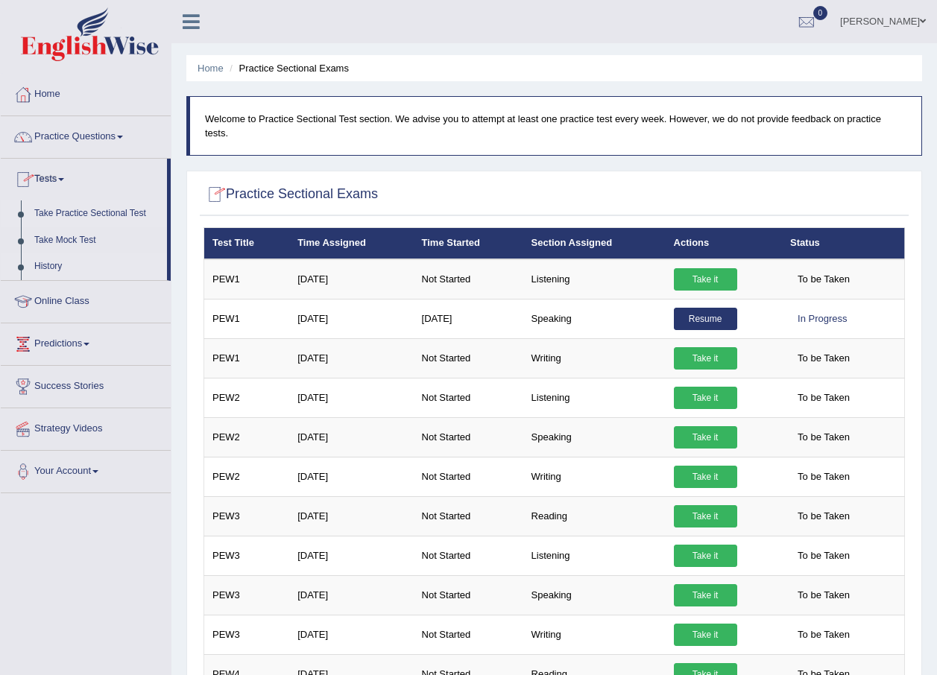
click at [49, 258] on link "History" at bounding box center [97, 266] width 139 height 27
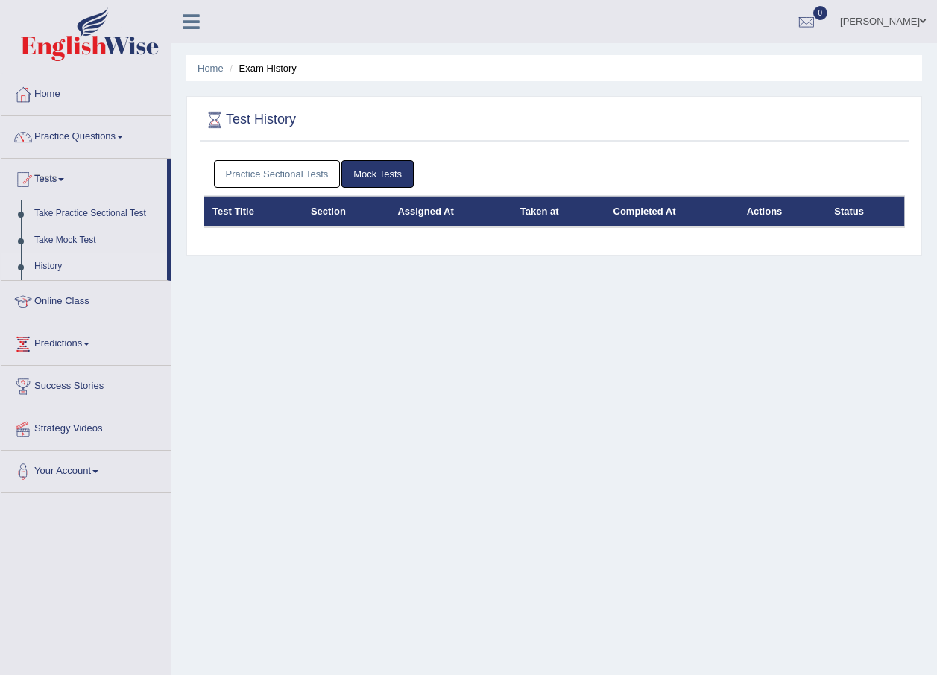
click at [287, 171] on link "Practice Sectional Tests" at bounding box center [277, 174] width 127 height 28
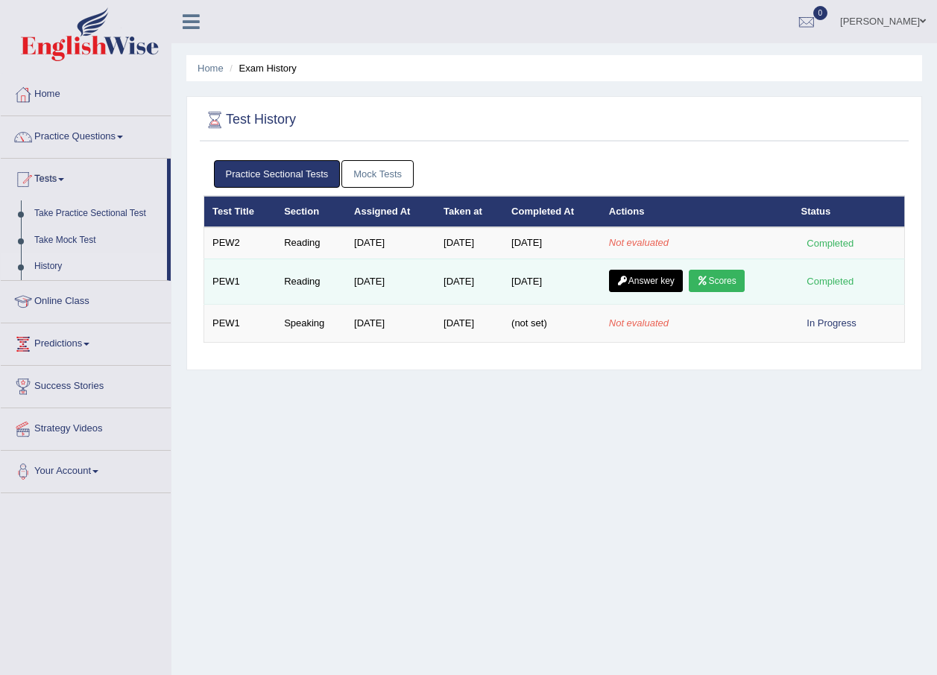
click at [824, 291] on td "Completed" at bounding box center [849, 281] width 112 height 45
click at [712, 278] on link "Scores" at bounding box center [716, 281] width 55 height 22
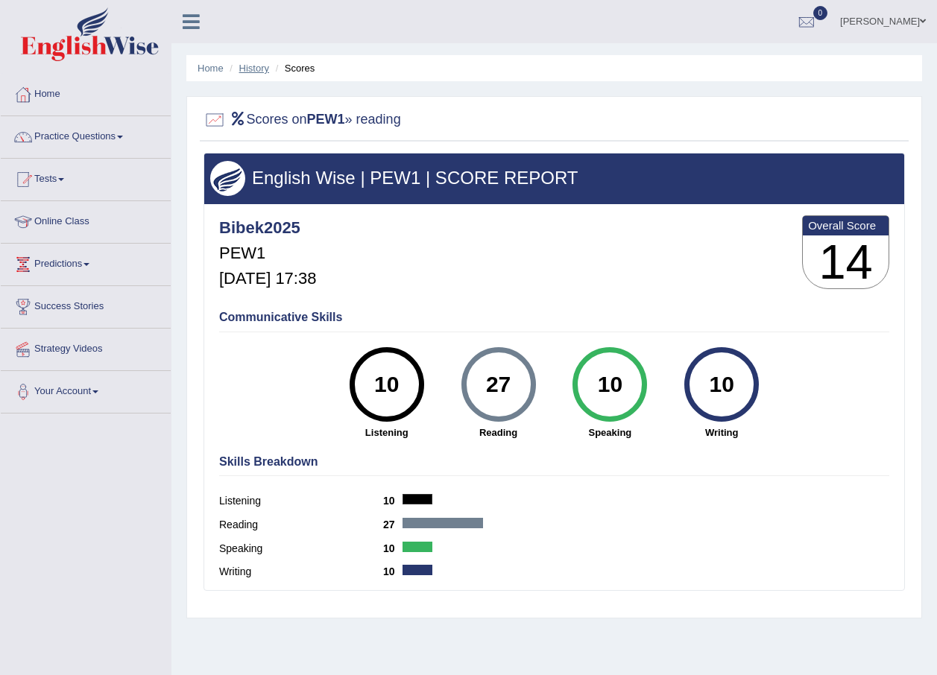
click at [246, 68] on link "History" at bounding box center [254, 68] width 30 height 11
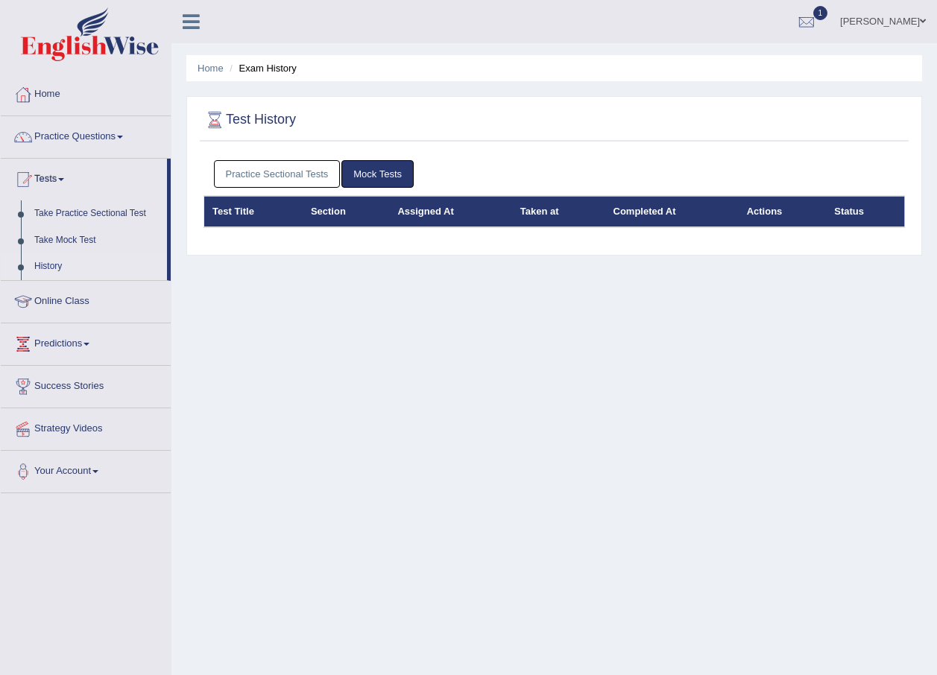
click at [246, 172] on link "Practice Sectional Tests" at bounding box center [277, 174] width 127 height 28
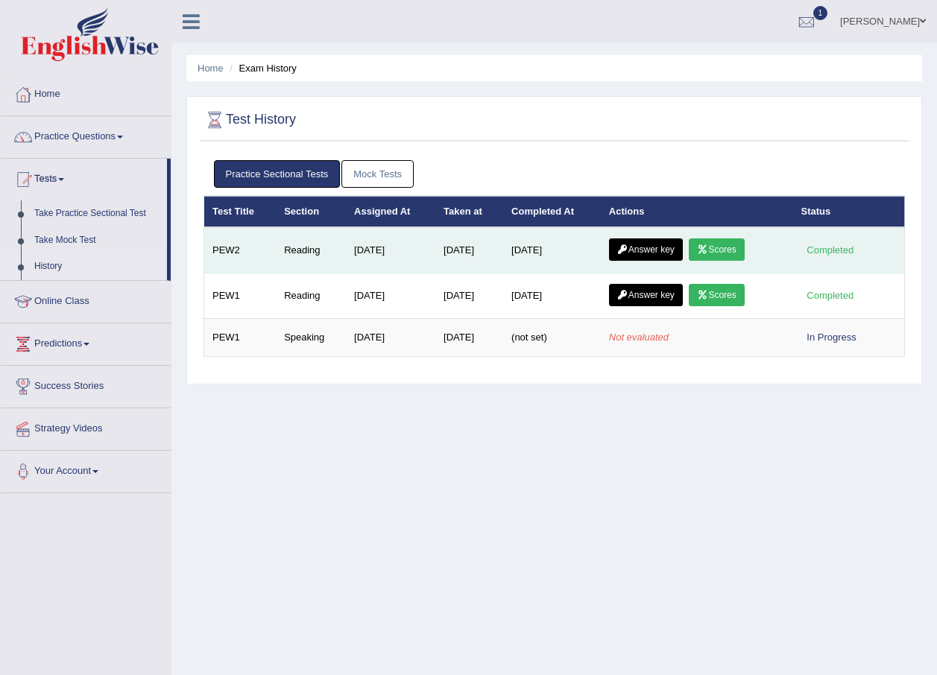
click at [708, 247] on icon at bounding box center [702, 249] width 11 height 9
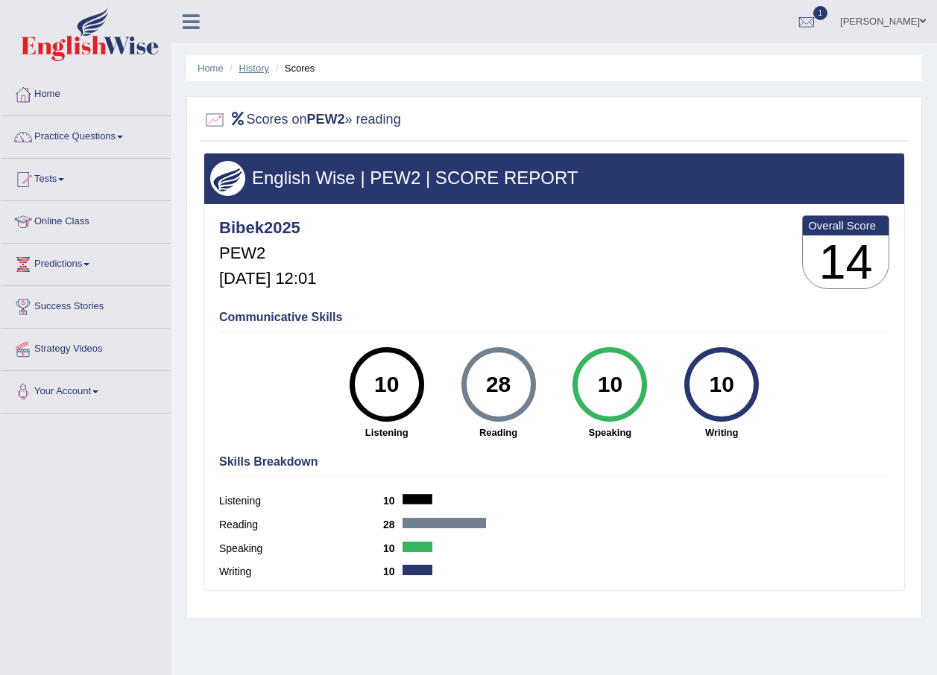
click at [253, 70] on link "History" at bounding box center [254, 68] width 30 height 11
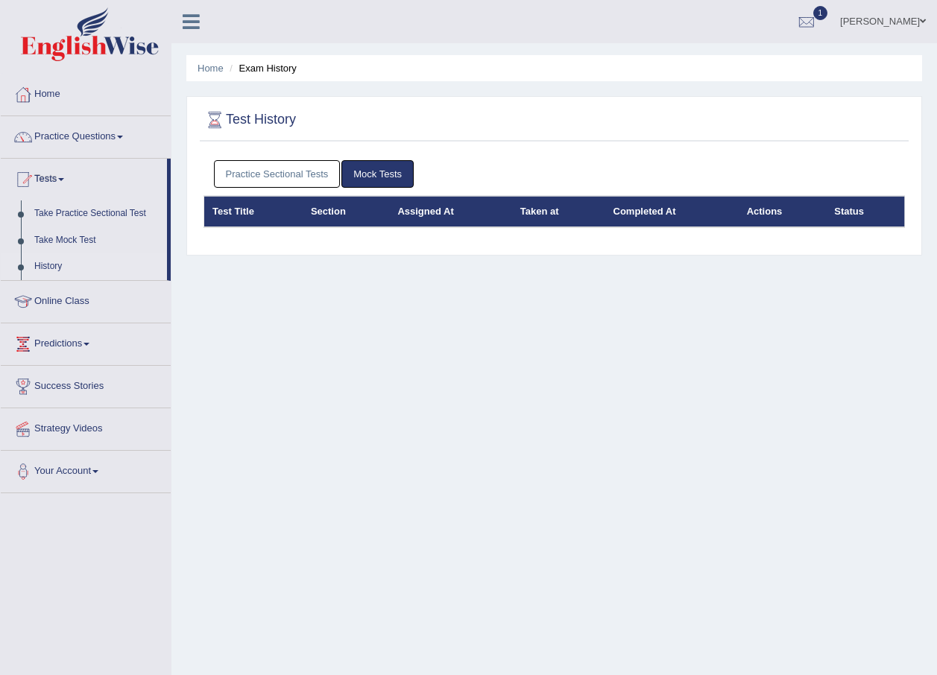
click at [246, 177] on link "Practice Sectional Tests" at bounding box center [277, 174] width 127 height 28
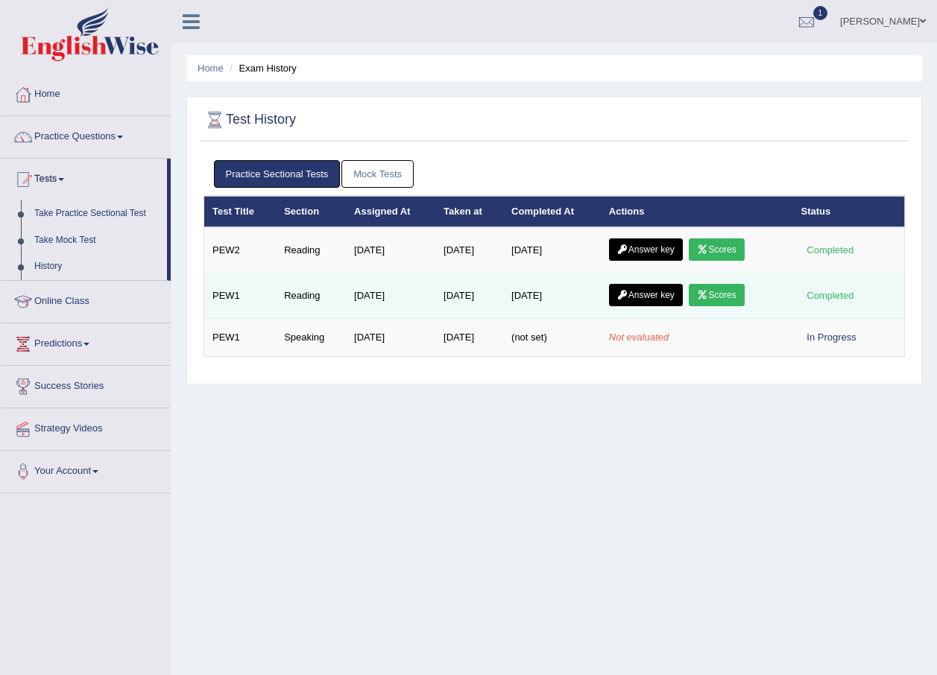
click at [650, 294] on link "Answer key" at bounding box center [646, 295] width 74 height 22
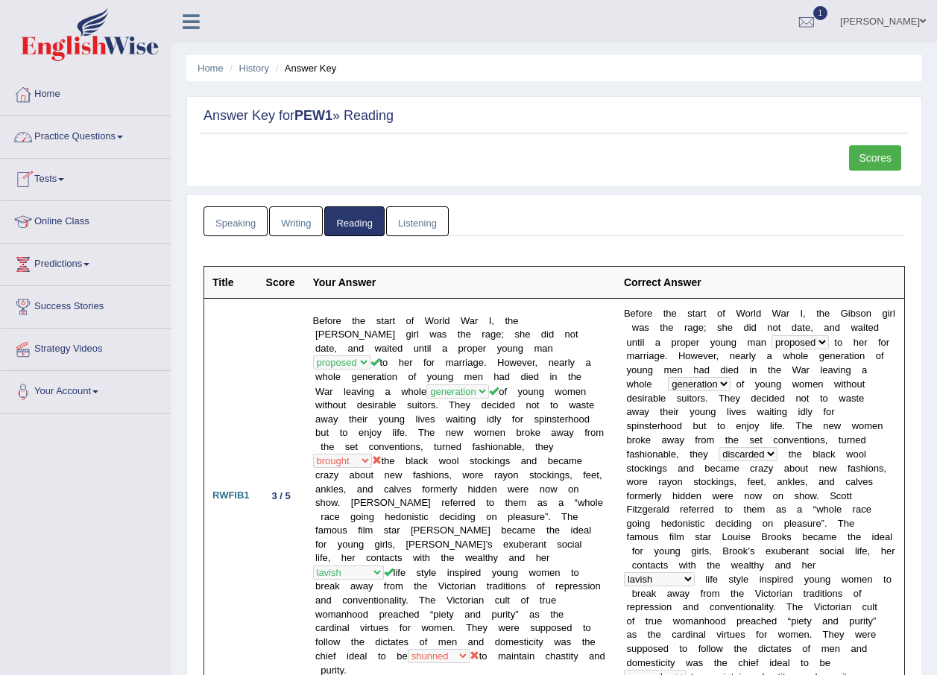
click at [48, 92] on link "Home" at bounding box center [86, 92] width 170 height 37
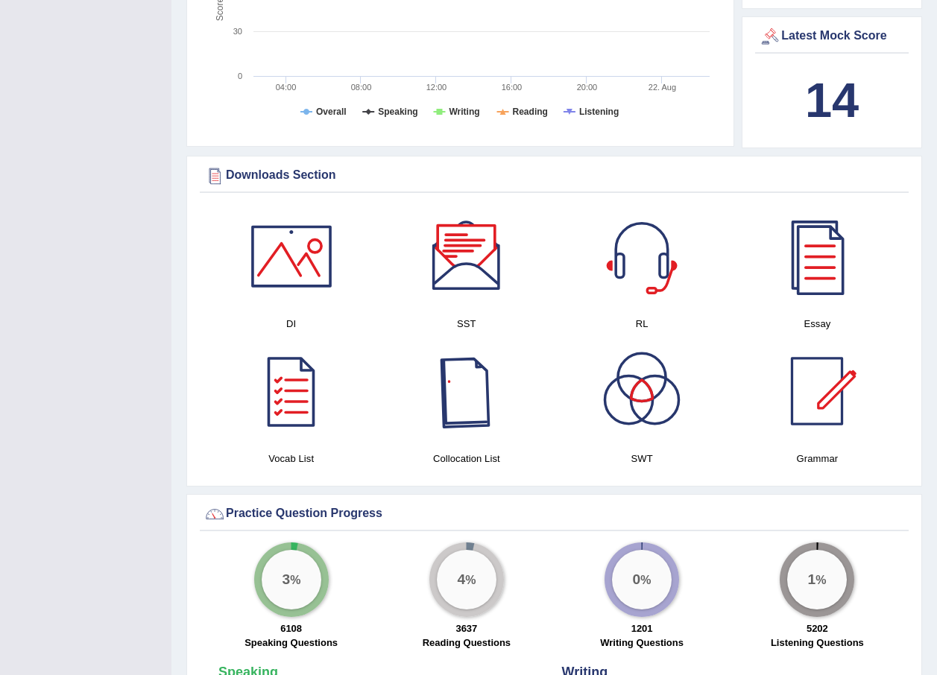
scroll to position [596, 0]
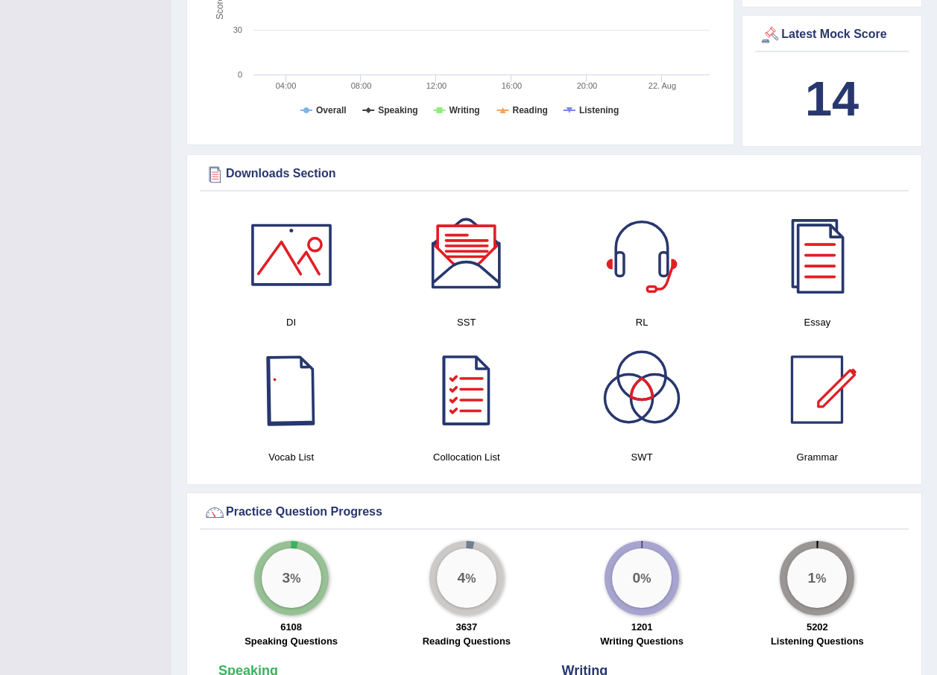
click at [284, 376] on div at bounding box center [291, 390] width 104 height 104
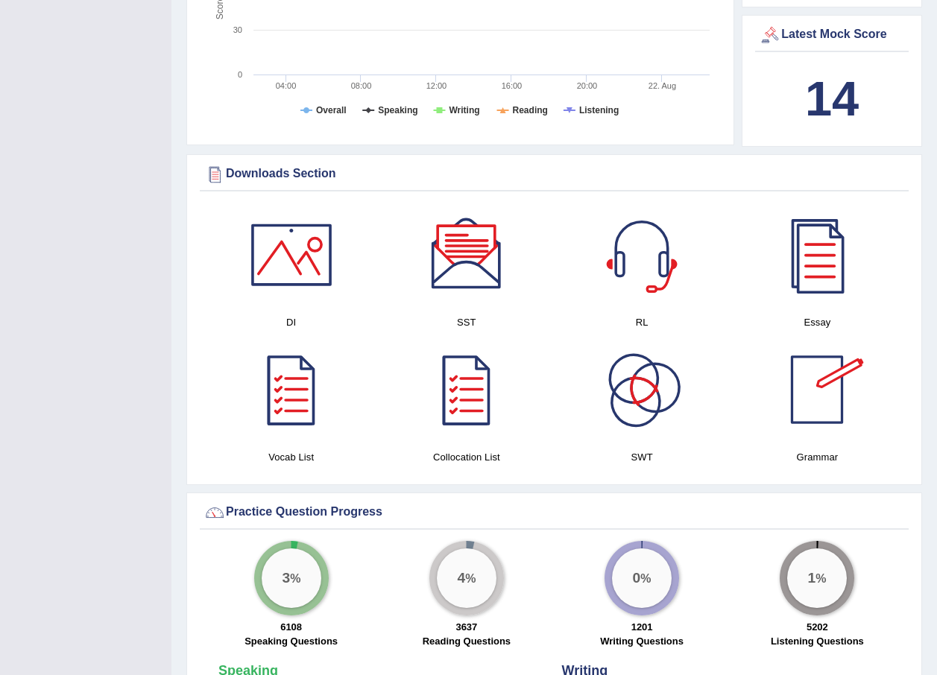
click at [454, 410] on div at bounding box center [466, 390] width 104 height 104
click at [805, 404] on div at bounding box center [817, 390] width 104 height 104
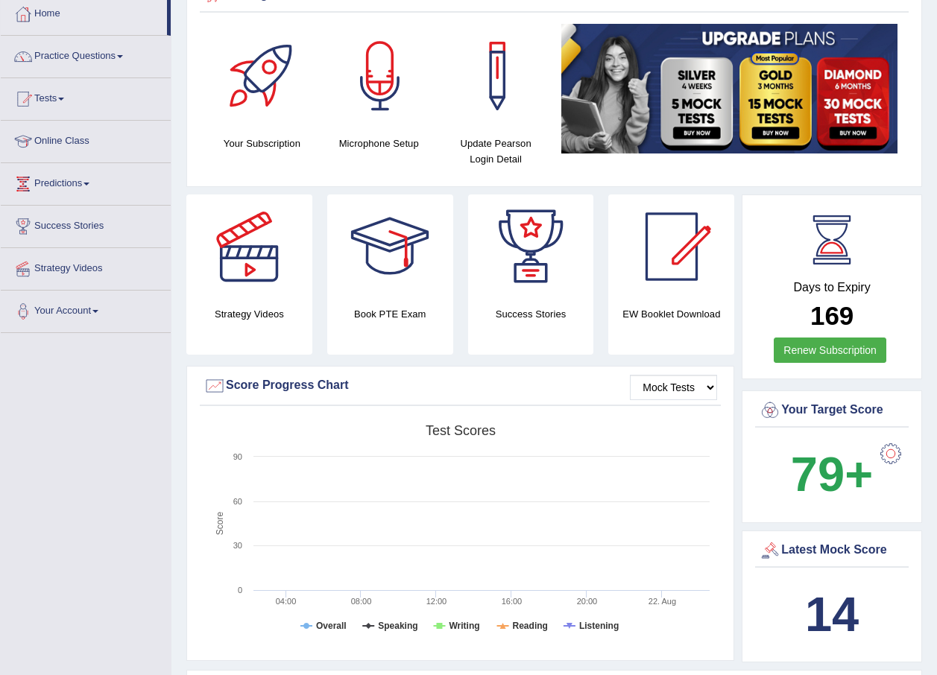
scroll to position [75, 0]
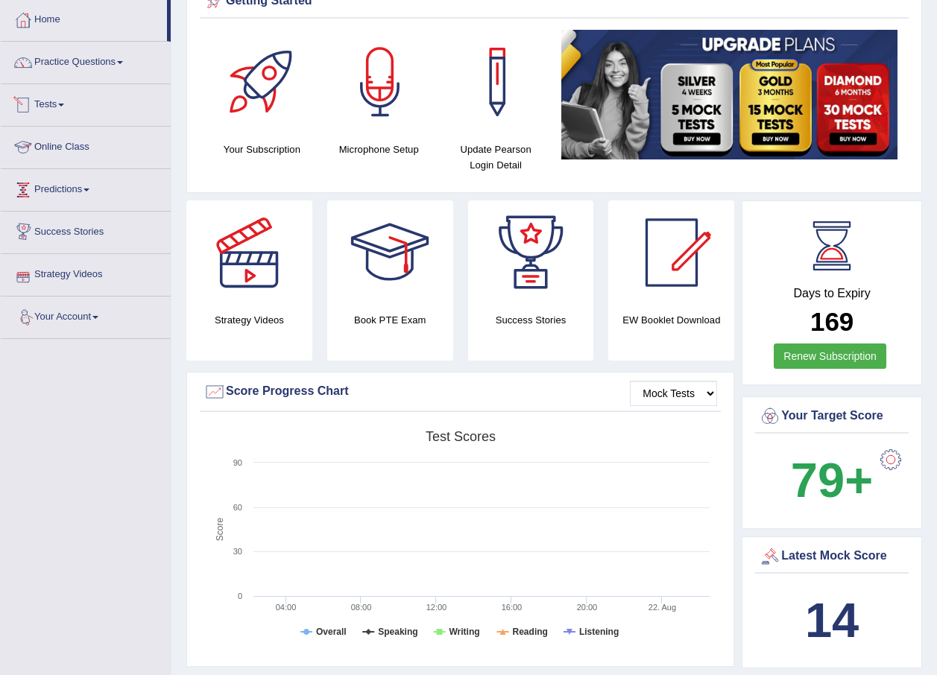
click at [54, 101] on link "Tests" at bounding box center [86, 102] width 170 height 37
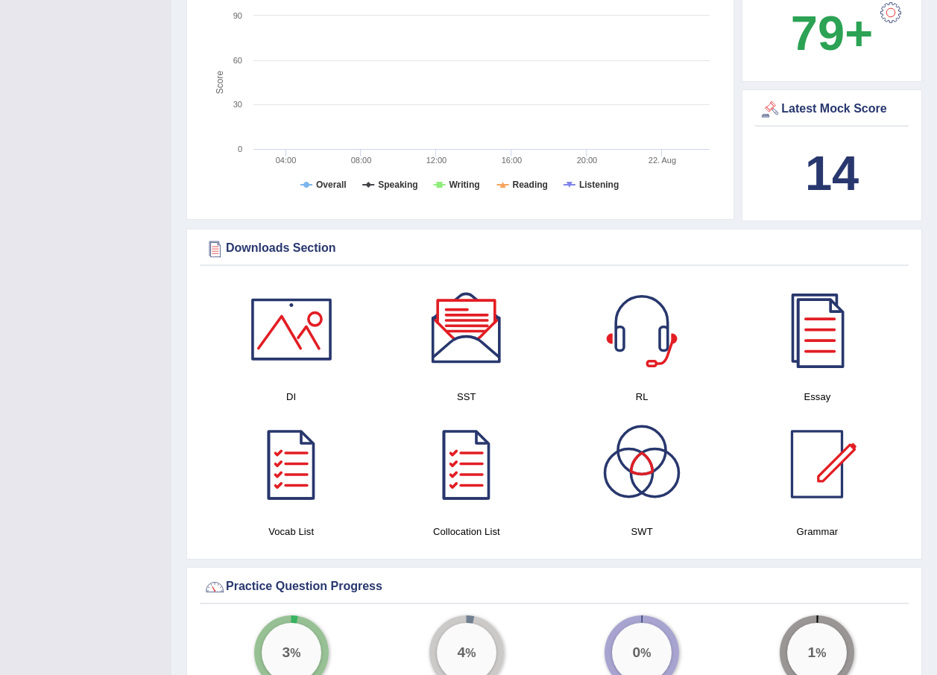
scroll to position [596, 0]
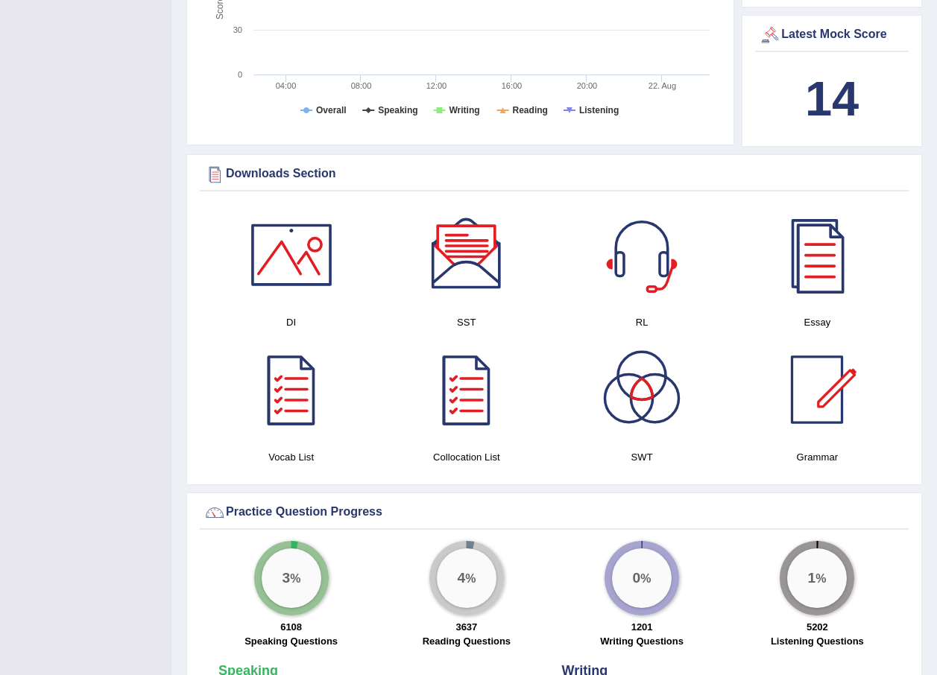
click at [294, 404] on div at bounding box center [291, 390] width 104 height 104
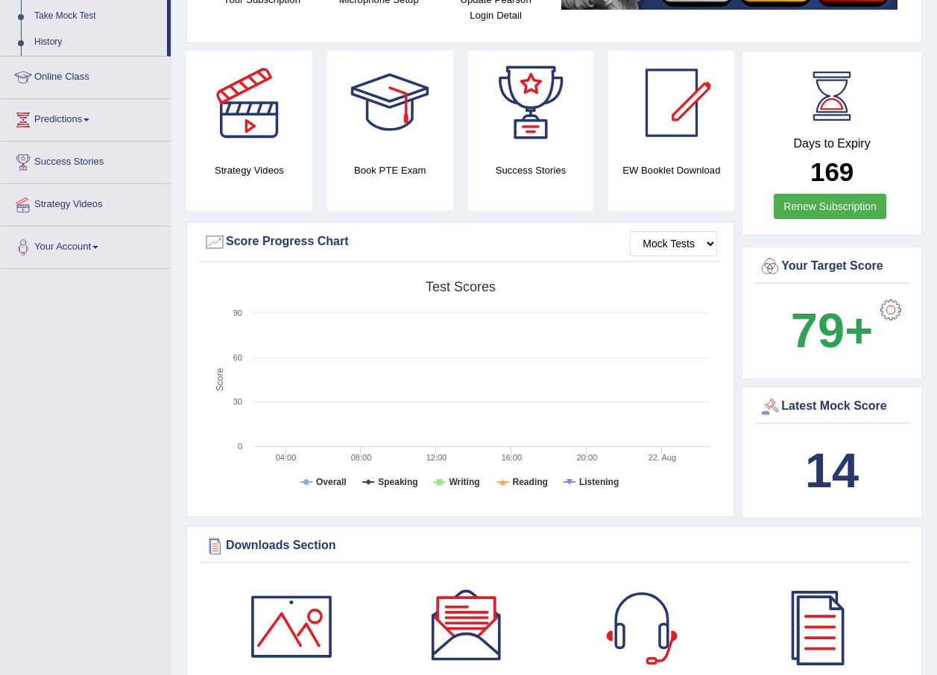
scroll to position [75, 0]
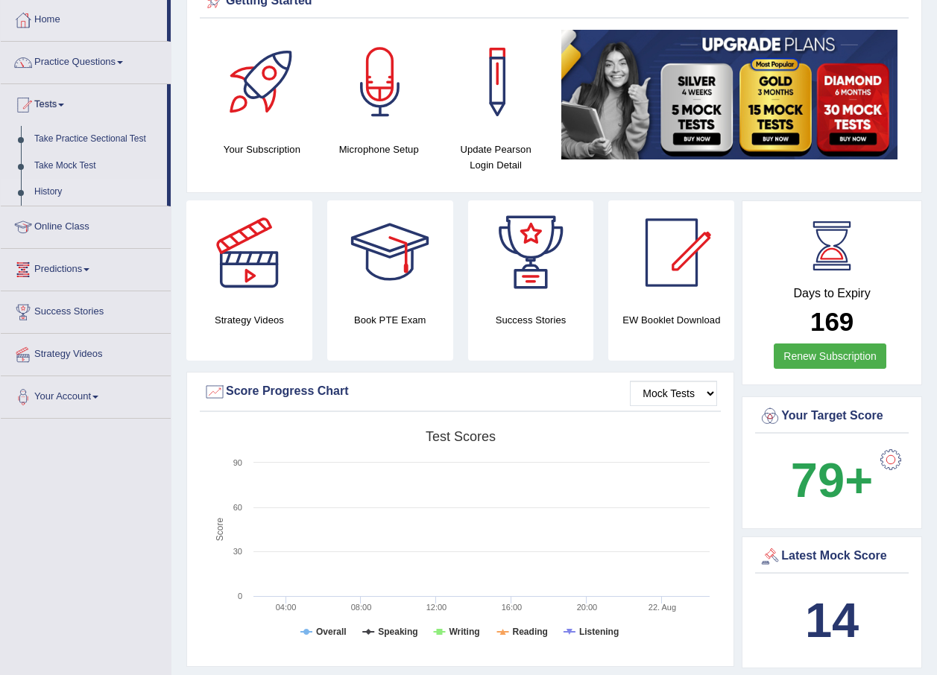
click at [45, 192] on link "History" at bounding box center [97, 192] width 139 height 27
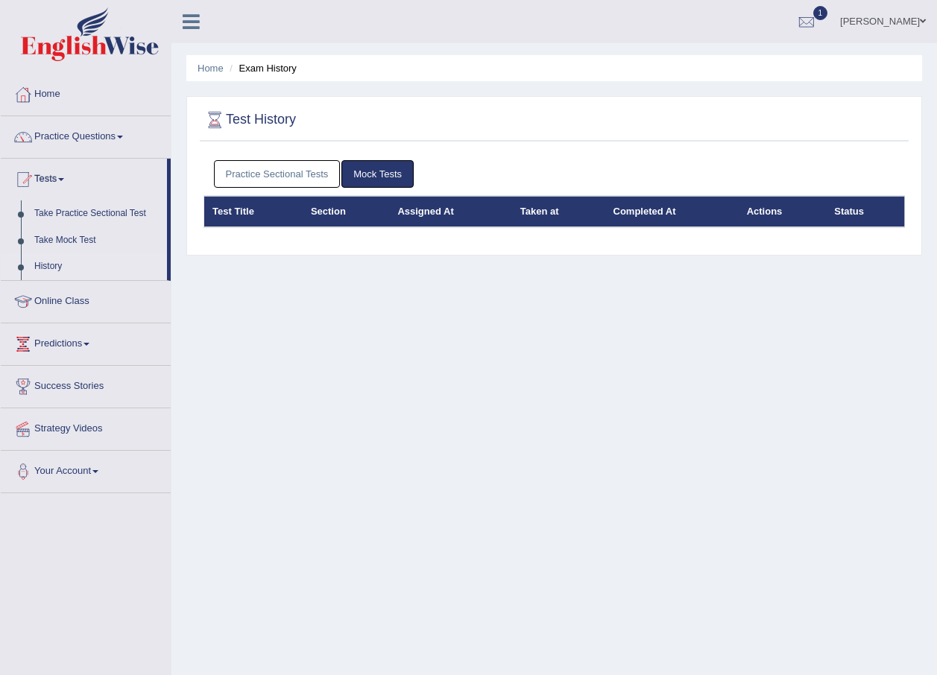
click at [282, 174] on link "Practice Sectional Tests" at bounding box center [277, 174] width 127 height 28
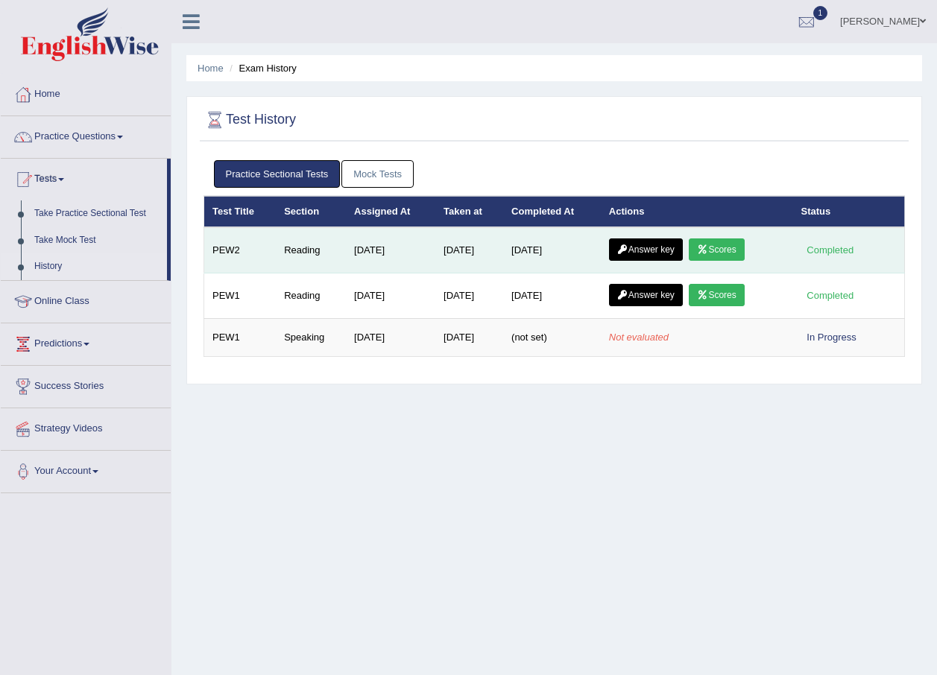
click at [731, 244] on link "Scores" at bounding box center [716, 249] width 55 height 22
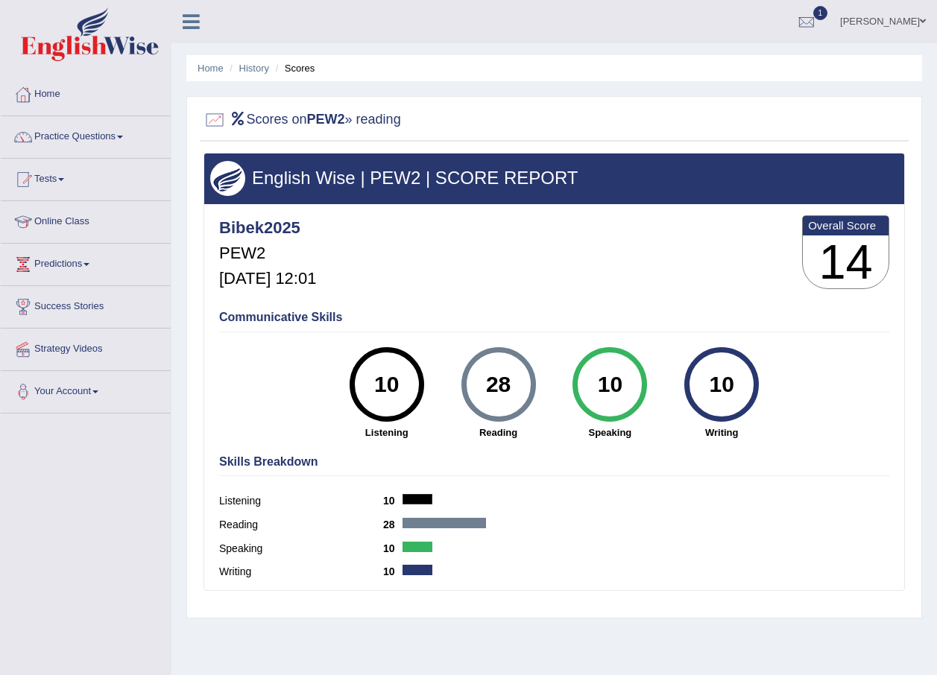
click at [243, 122] on icon at bounding box center [238, 118] width 17 height 13
click at [308, 120] on h2 "Scores on PEW2 » reading" at bounding box center [301, 120] width 197 height 22
click at [389, 396] on div "10" at bounding box center [386, 384] width 54 height 63
drag, startPoint x: 528, startPoint y: 383, endPoint x: 470, endPoint y: 341, distance: 70.9
click at [528, 378] on div "28" at bounding box center [498, 384] width 75 height 75
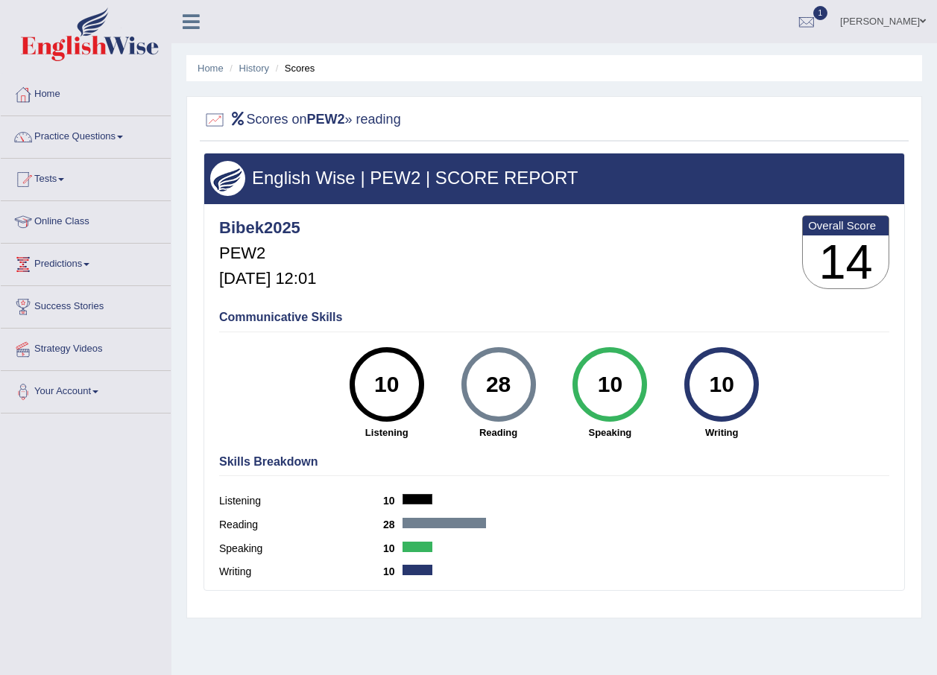
click at [274, 317] on h4 "Communicative Skills" at bounding box center [554, 317] width 670 height 13
